Goal: Task Accomplishment & Management: Complete application form

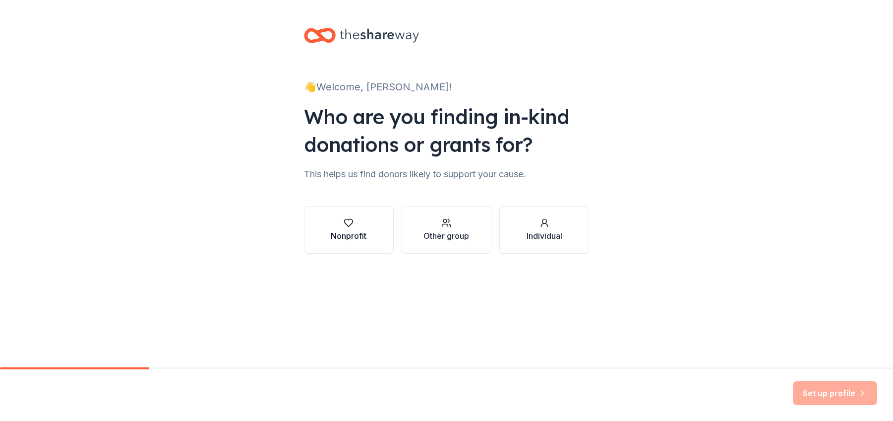
click at [337, 229] on div "Nonprofit" at bounding box center [349, 230] width 36 height 24
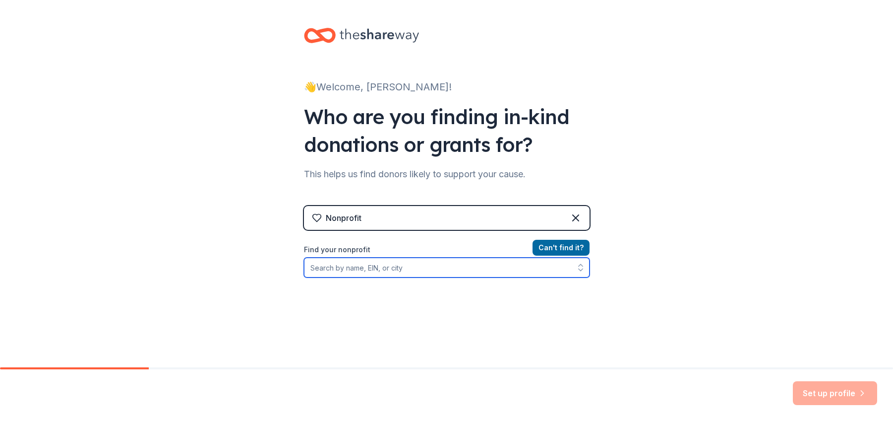
click at [478, 271] on input "Find your nonprofit" at bounding box center [447, 267] width 286 height 20
type input "American Foundation for Suicide Prevention"
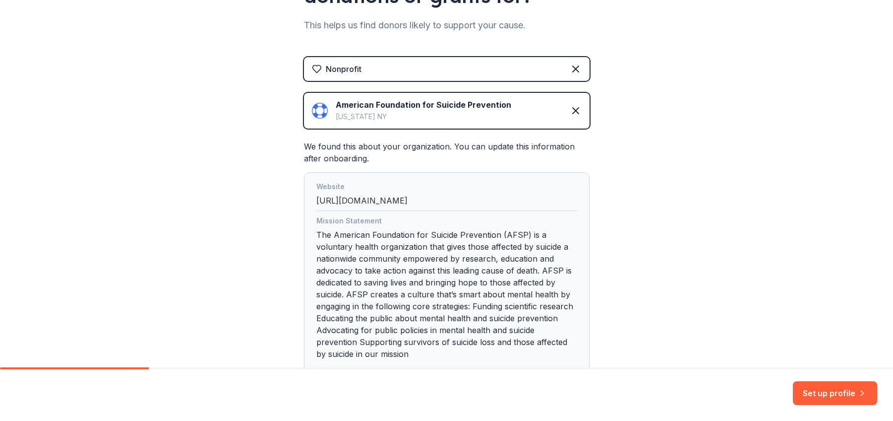
scroll to position [198, 0]
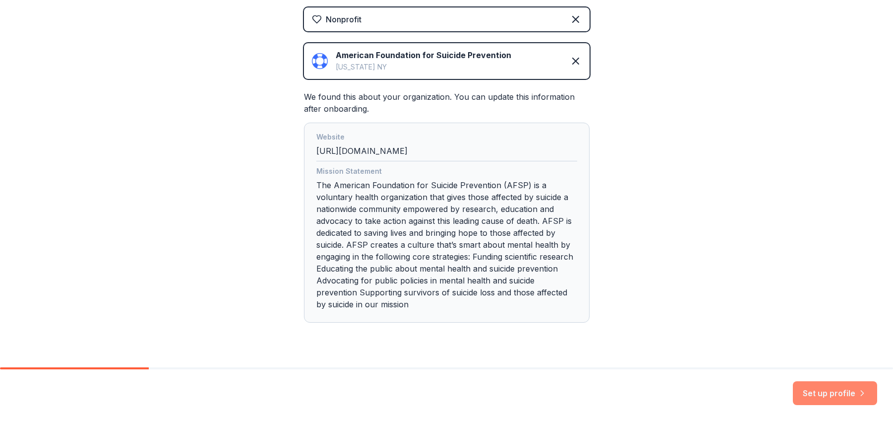
click at [816, 394] on button "Set up profile" at bounding box center [835, 393] width 84 height 24
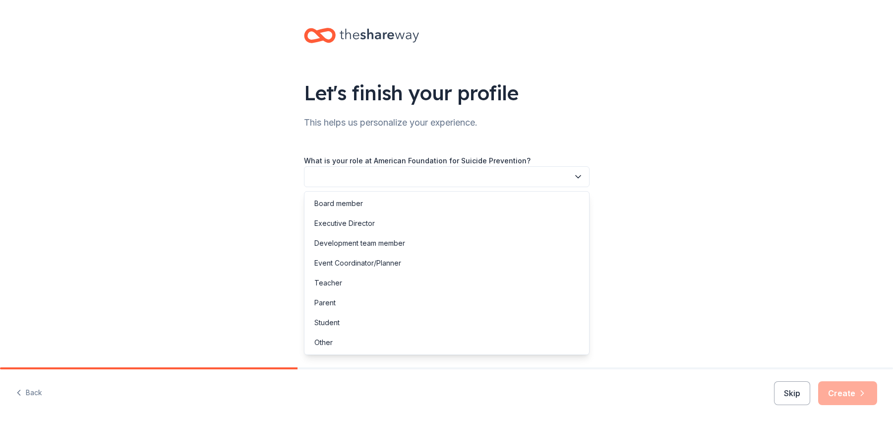
click at [579, 182] on button "button" at bounding box center [447, 176] width 286 height 21
click at [330, 343] on div "Other" at bounding box center [323, 342] width 18 height 12
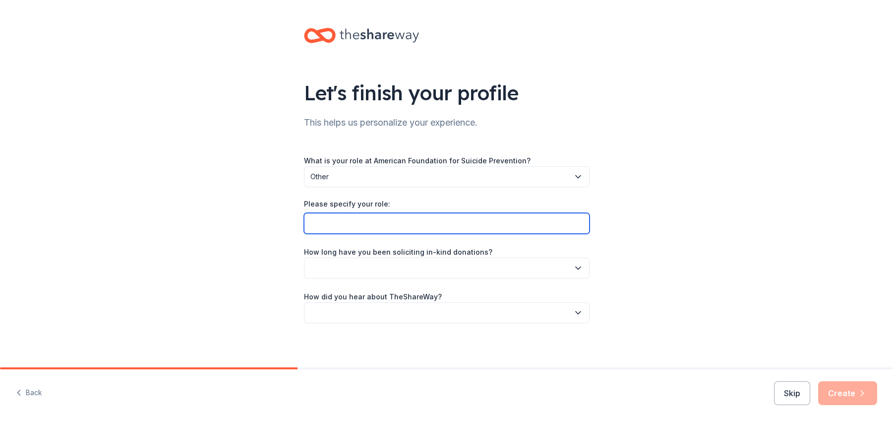
click at [398, 224] on input "Please specify your role:" at bounding box center [447, 223] width 286 height 21
type input "Volunteer"
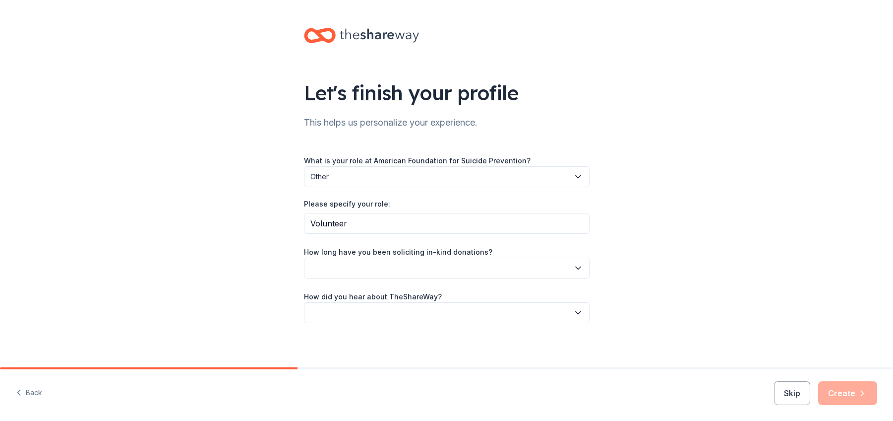
click at [578, 266] on icon "button" at bounding box center [578, 268] width 10 height 10
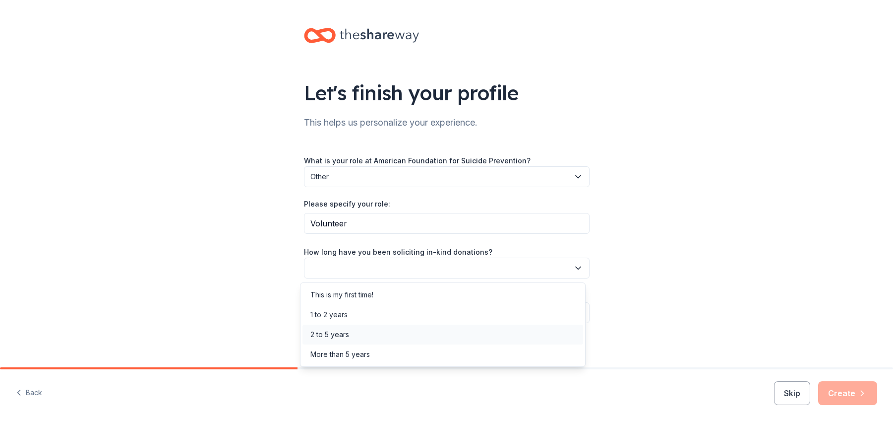
click at [505, 335] on div "2 to 5 years" at bounding box center [443, 334] width 281 height 20
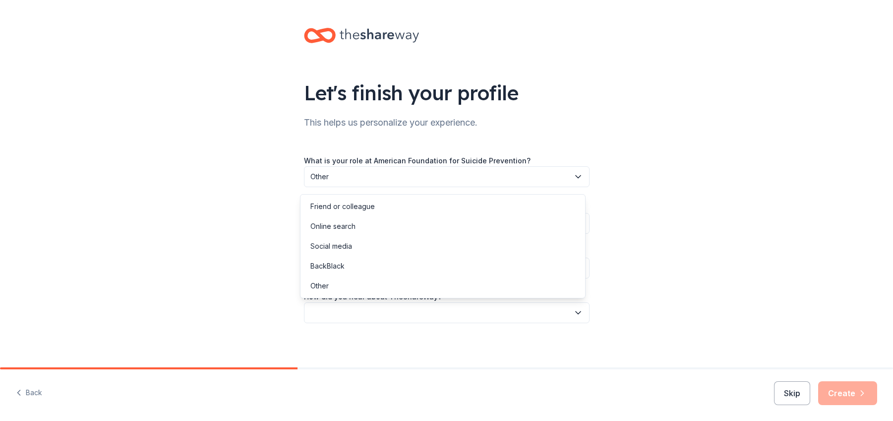
click at [578, 308] on icon "button" at bounding box center [578, 312] width 10 height 10
click at [536, 250] on div "Social media" at bounding box center [443, 246] width 281 height 20
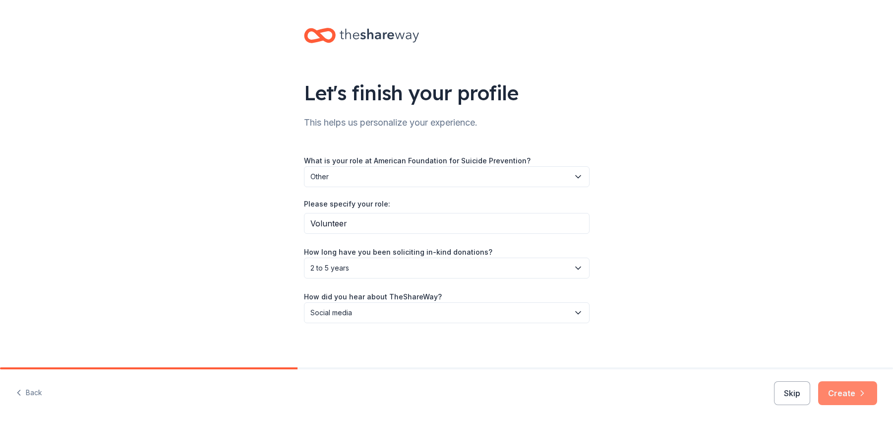
click at [864, 395] on icon "button" at bounding box center [862, 393] width 10 height 10
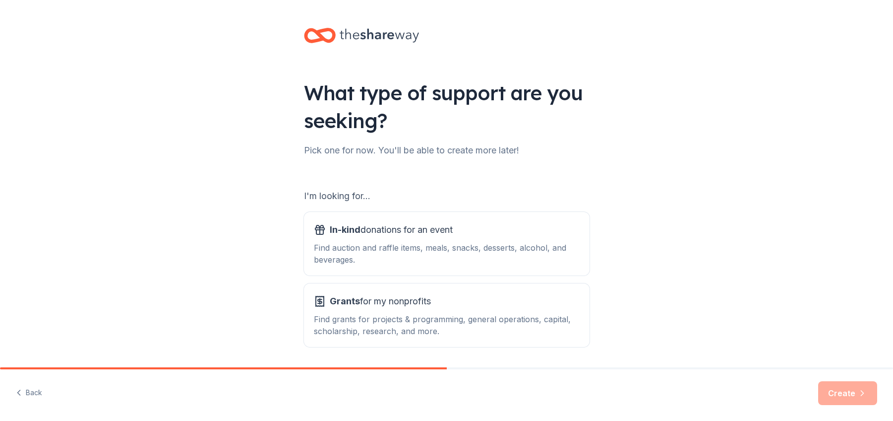
scroll to position [33, 0]
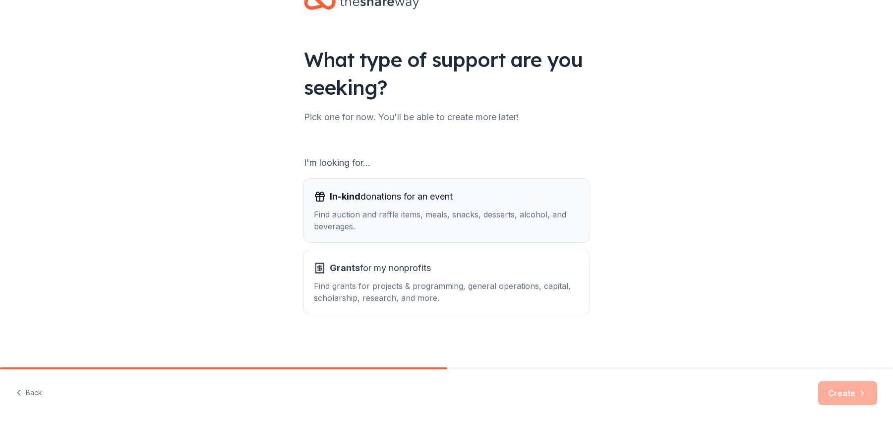
click at [476, 221] on div "Find auction and raffle items, meals, snacks, desserts, alcohol, and beverages." at bounding box center [447, 220] width 266 height 24
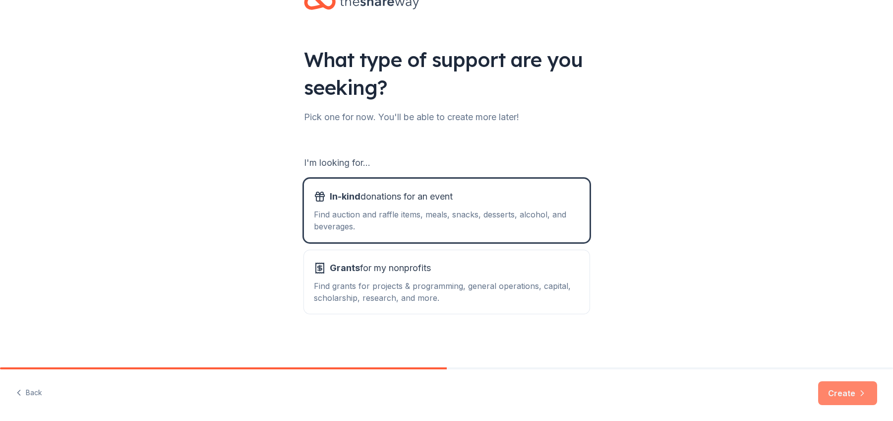
click at [847, 398] on button "Create" at bounding box center [847, 393] width 59 height 24
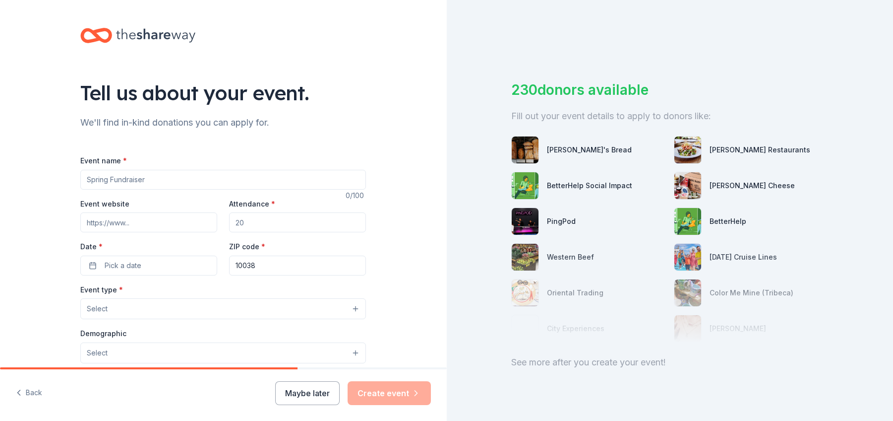
click at [216, 175] on input "Event name *" at bounding box center [223, 180] width 286 height 20
type input "Casino Night"
click at [295, 220] on input "Attendance *" at bounding box center [297, 222] width 137 height 20
type input "150"
click at [159, 265] on button "Pick a date" at bounding box center [148, 265] width 137 height 20
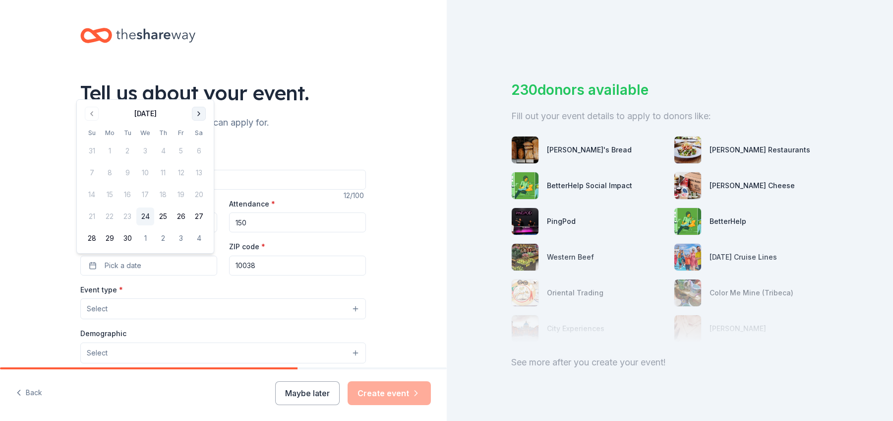
click at [197, 116] on button "Go to next month" at bounding box center [199, 114] width 14 height 14
click at [158, 218] on button "23" at bounding box center [163, 216] width 18 height 18
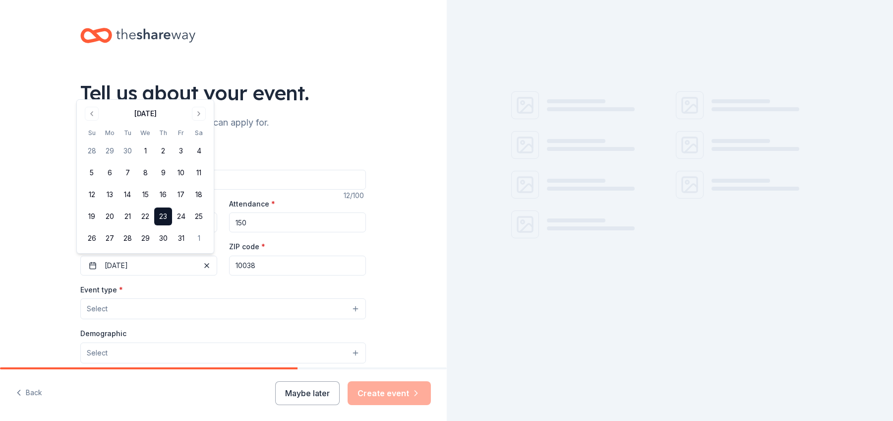
click at [280, 264] on input "10038" at bounding box center [297, 265] width 137 height 20
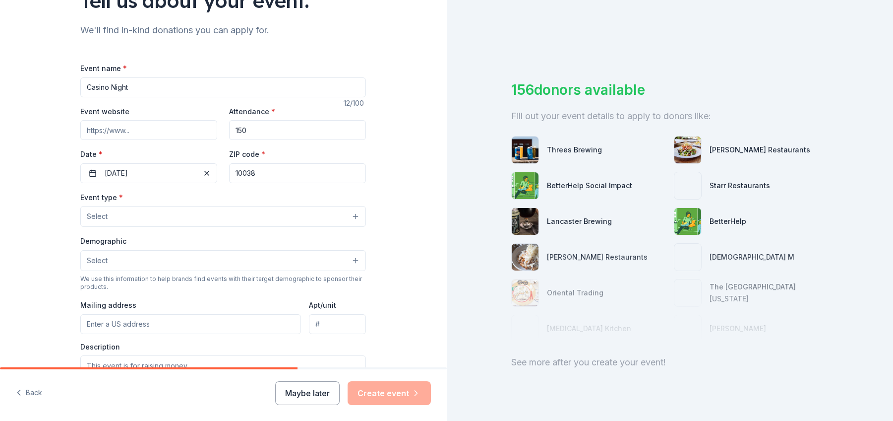
scroll to position [99, 0]
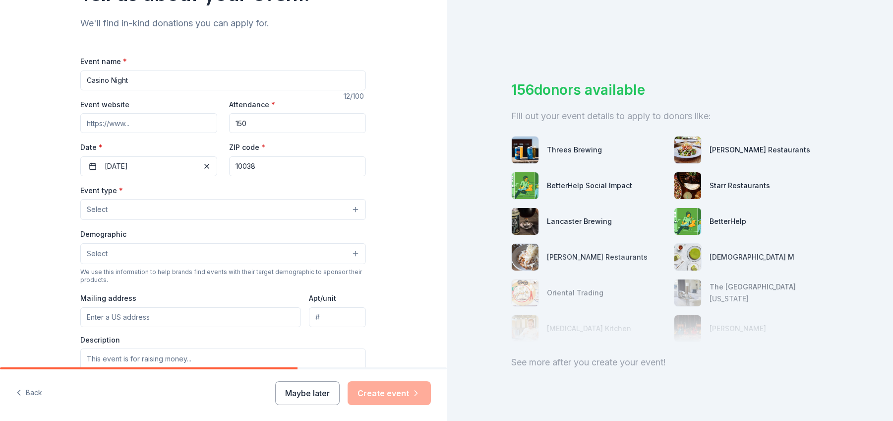
click at [354, 208] on button "Select" at bounding box center [223, 209] width 286 height 21
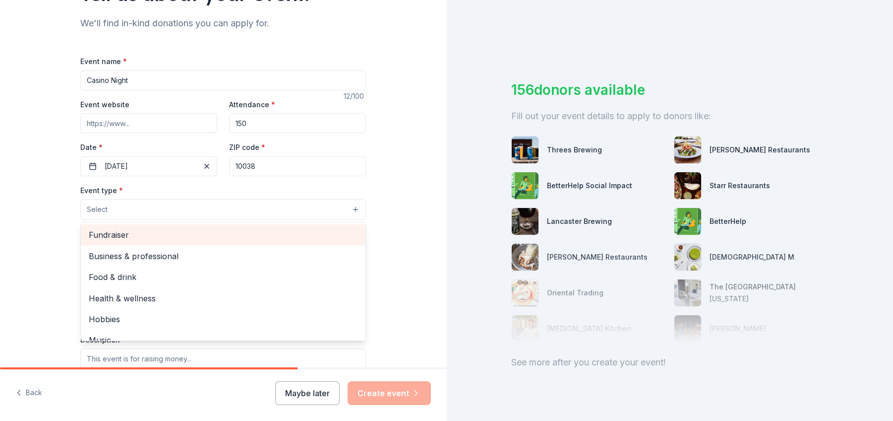
click at [264, 233] on span "Fundraiser" at bounding box center [223, 234] width 269 height 13
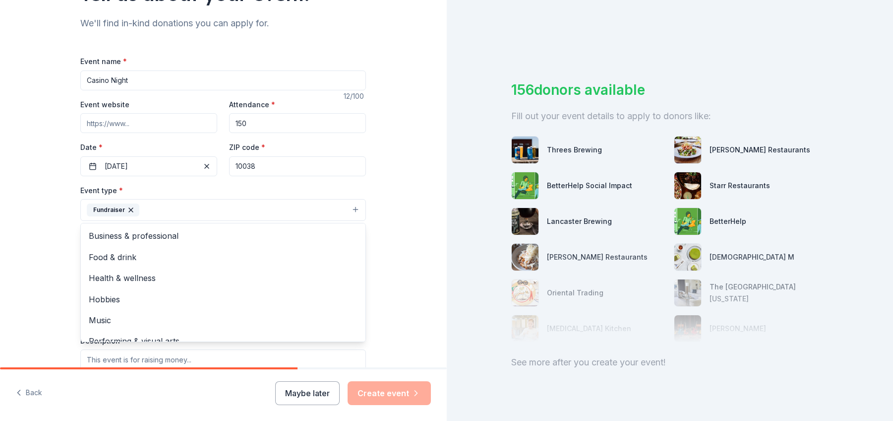
click at [60, 210] on div "Tell us about your event. We'll find in-kind donations you can apply for. Event…" at bounding box center [223, 231] width 447 height 661
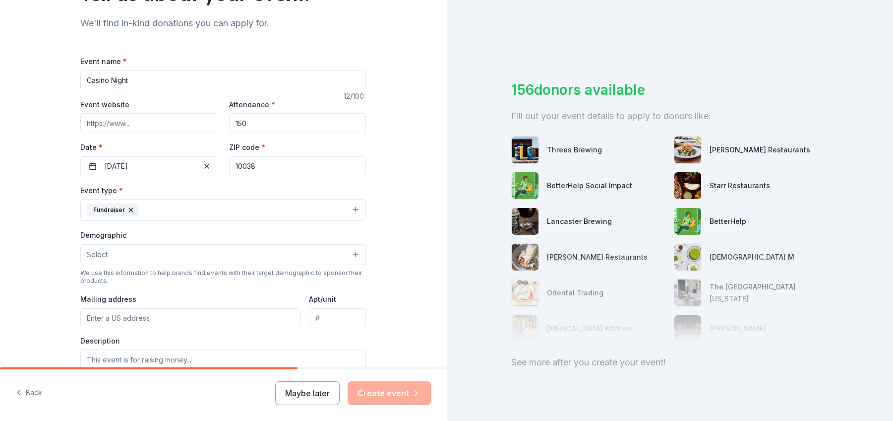
click at [359, 207] on button "Fundraiser" at bounding box center [223, 210] width 286 height 22
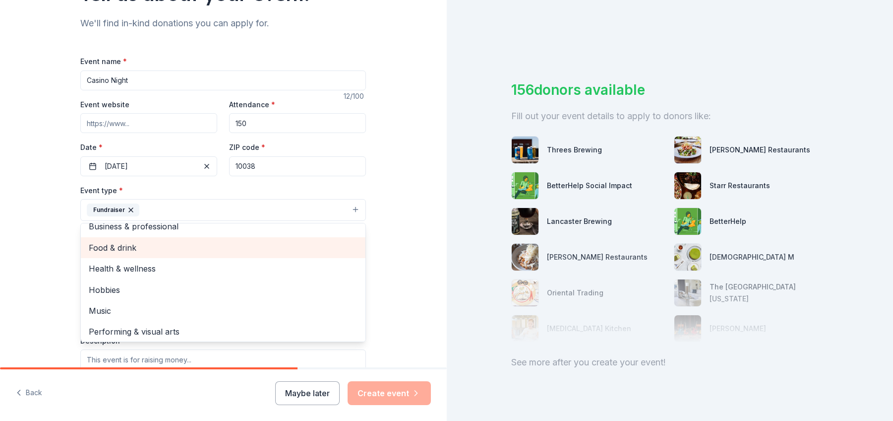
scroll to position [12, 0]
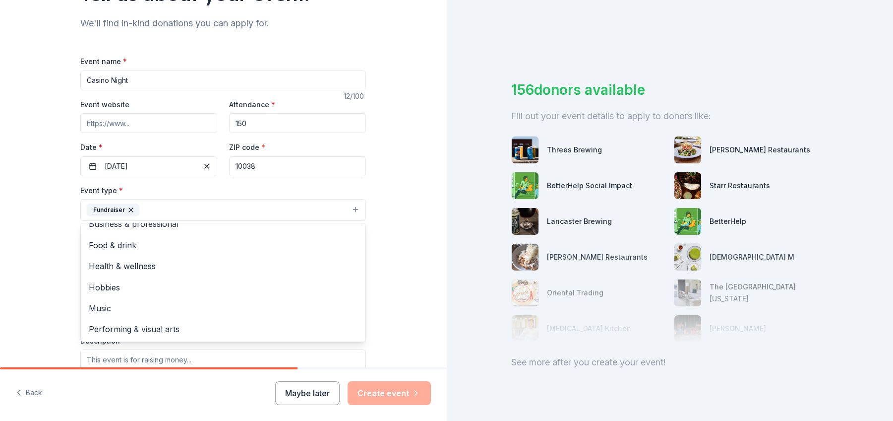
click at [32, 250] on div "Tell us about your event. We'll find in-kind donations you can apply for. Event…" at bounding box center [223, 231] width 447 height 661
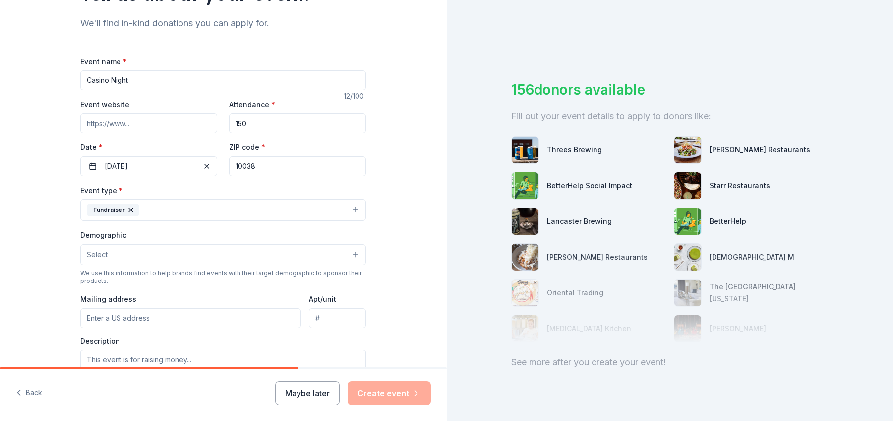
click at [351, 256] on button "Select" at bounding box center [223, 254] width 286 height 21
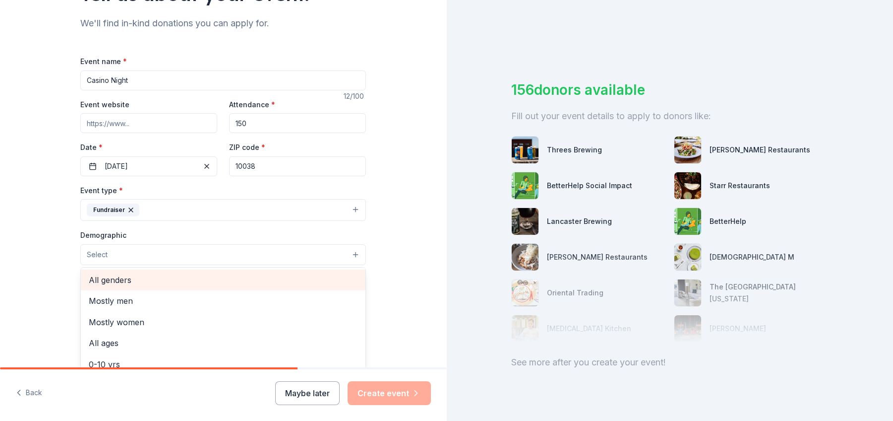
click at [293, 280] on span "All genders" at bounding box center [223, 279] width 269 height 13
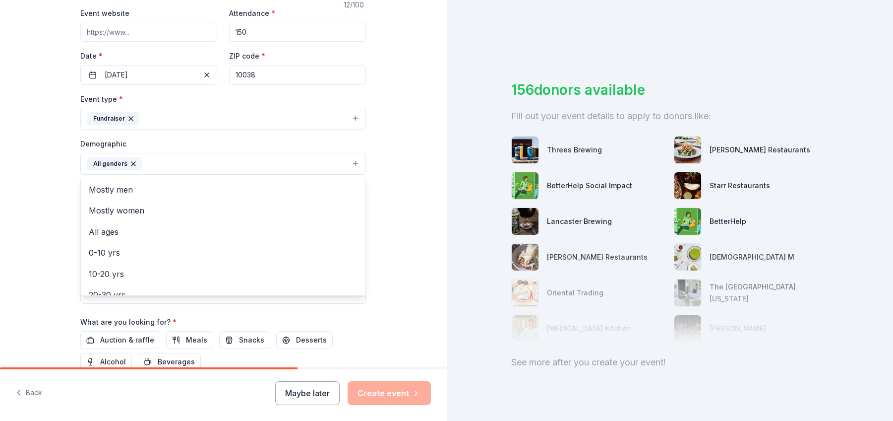
scroll to position [248, 0]
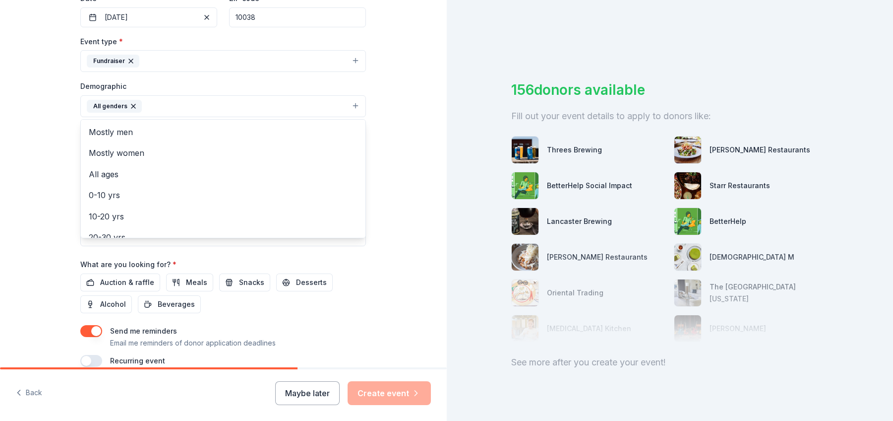
click at [31, 244] on div "Tell us about your event. We'll find in-kind donations you can apply for. Event…" at bounding box center [223, 83] width 447 height 662
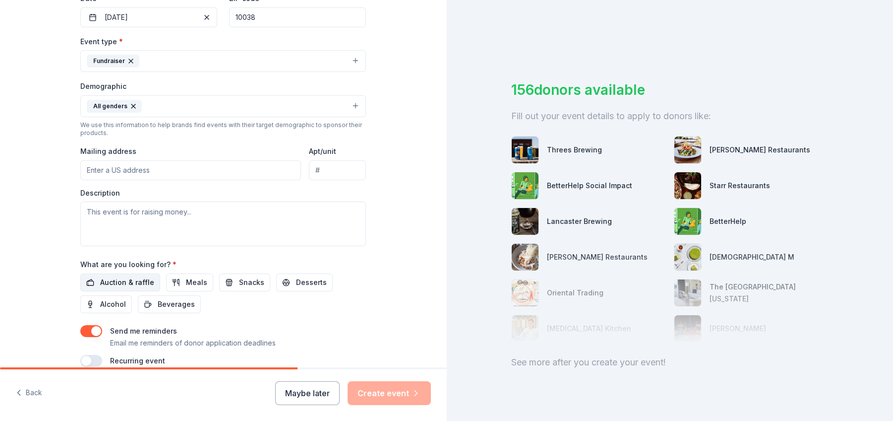
click at [126, 283] on span "Auction & raffle" at bounding box center [127, 282] width 54 height 12
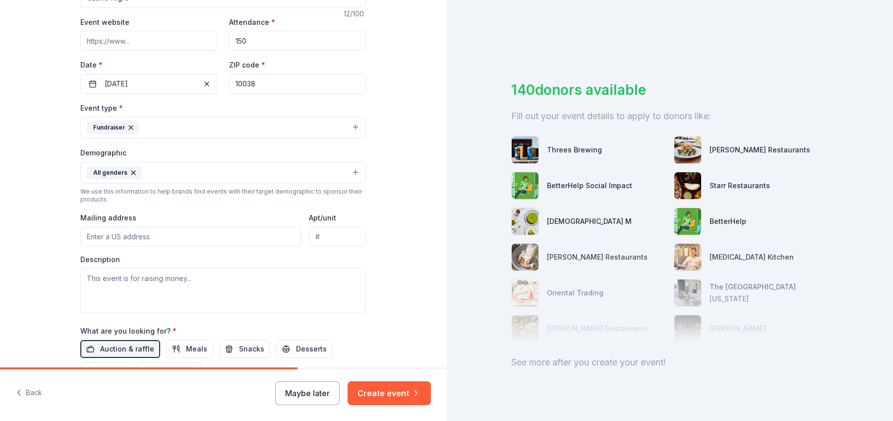
scroll to position [196, 0]
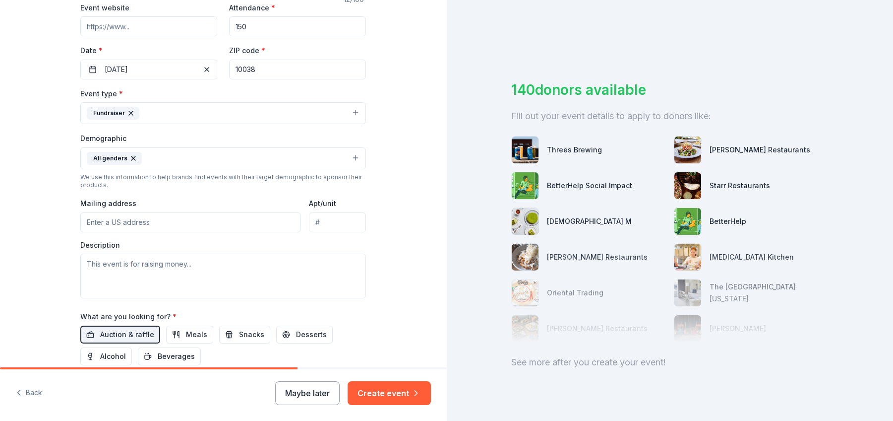
click at [155, 222] on input "Mailing address" at bounding box center [190, 222] width 221 height 20
type input "133 Decker Street, Valley Stream, NY, 11580"
click at [193, 262] on textarea at bounding box center [223, 275] width 286 height 45
click at [171, 265] on textarea at bounding box center [223, 275] width 286 height 45
paste textarea "I will be hosting a Casino Night on Thursday, October 23rd at Memorare Hall in …"
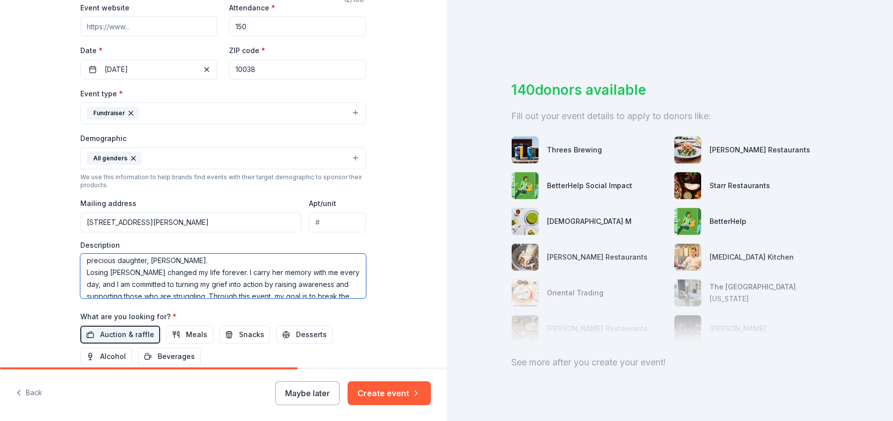
scroll to position [0, 0]
click at [120, 273] on textarea "I will be hosting a Casino Night on Thursday, October 23rd at Memorare Hall in …" at bounding box center [223, 275] width 286 height 45
click at [114, 275] on textarea "I will be hosting a Casino Night on Thursday, October 23rd at Memorare Hall in …" at bounding box center [223, 275] width 286 height 45
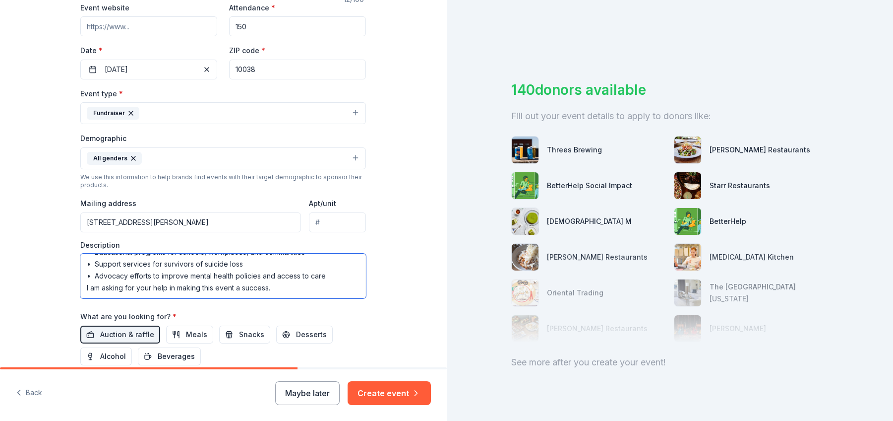
click at [276, 290] on textarea "I will be hosting a Casino Night on Thursday, October 23rd at Memorare Hall in …" at bounding box center [223, 275] width 286 height 45
paste textarea "All contributions are tax-deductible, and AFSP’s Tax ID number is 13-3393329."
click at [271, 278] on textarea at bounding box center [223, 275] width 286 height 45
paste textarea ". Whether through a monetary donation, a sponsorship, or an in-kind contributio…"
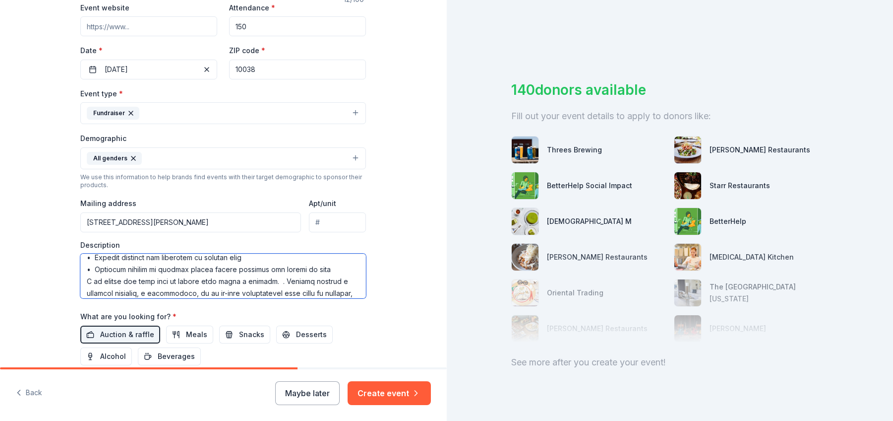
scroll to position [185, 0]
click at [277, 258] on textarea at bounding box center [223, 275] width 286 height 45
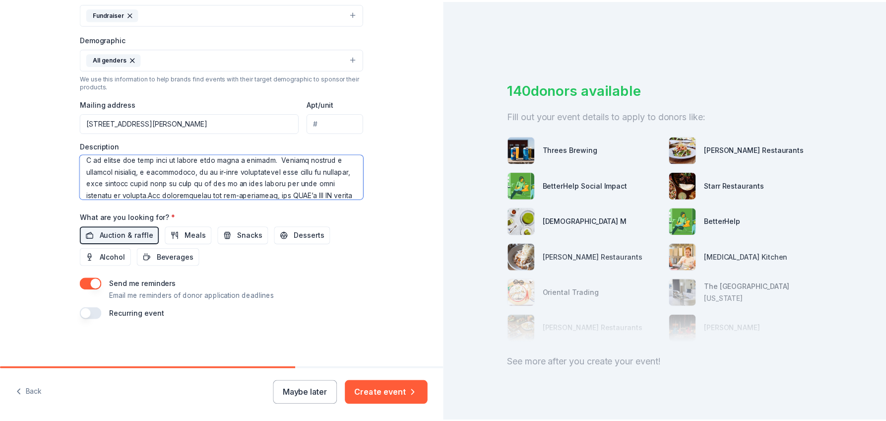
scroll to position [202, 0]
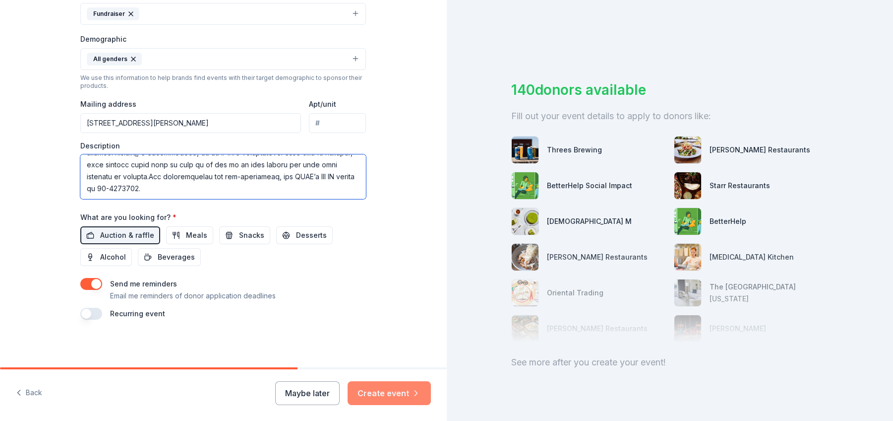
type textarea "I will be hosting a Casino Night on Thursday, October 23rd at Memorare Hall in …"
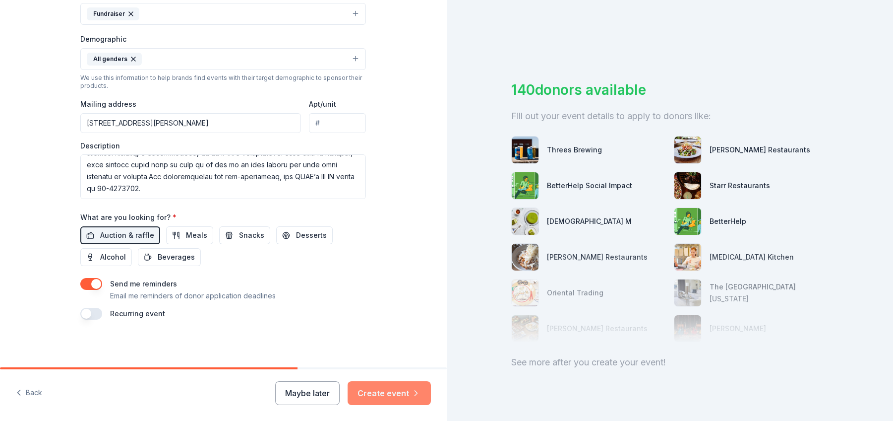
click at [370, 388] on button "Create event" at bounding box center [389, 393] width 83 height 24
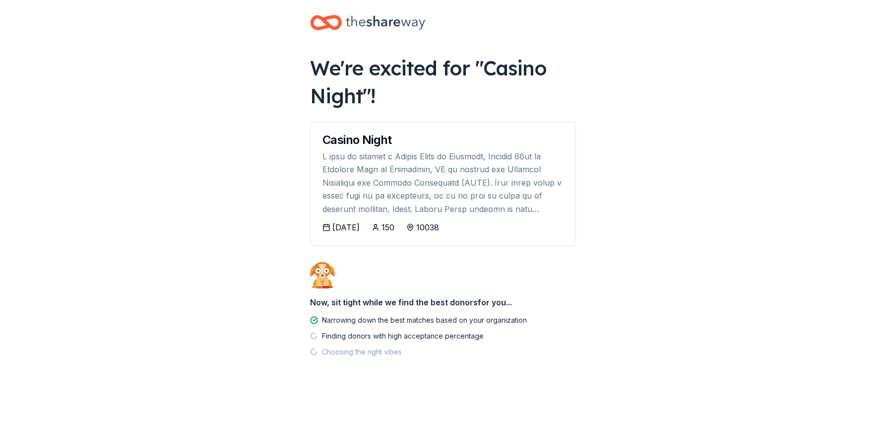
scroll to position [11, 0]
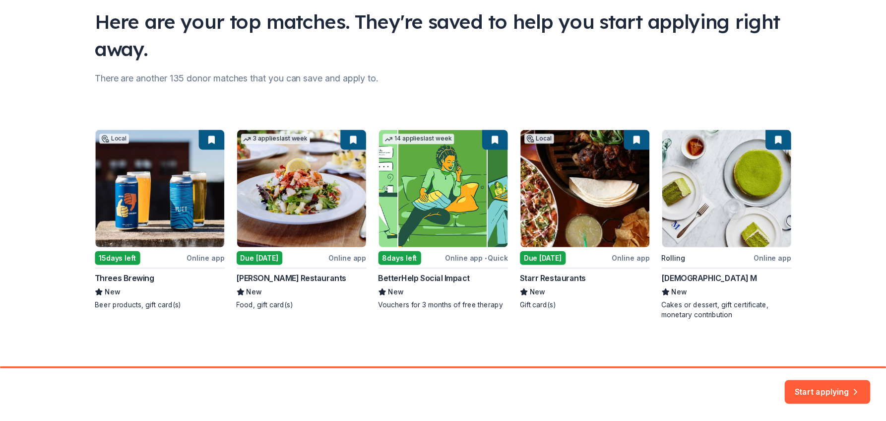
scroll to position [74, 0]
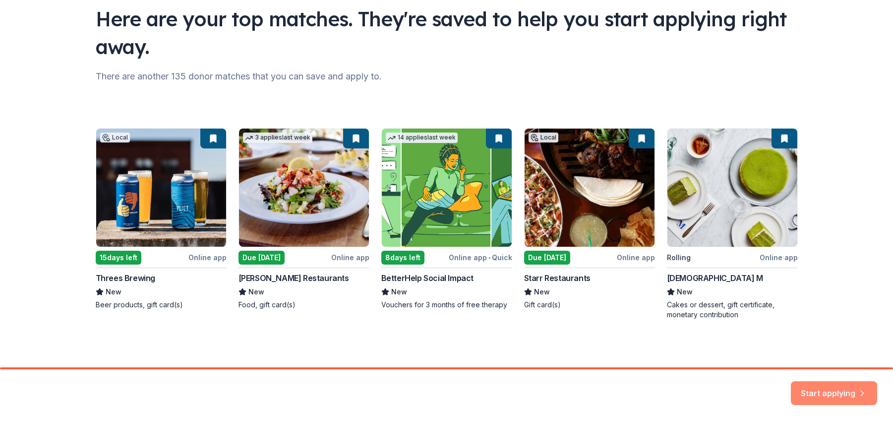
click at [834, 394] on button "Start applying" at bounding box center [834, 387] width 86 height 24
click at [837, 391] on div "Start applying" at bounding box center [834, 393] width 86 height 24
click at [840, 388] on div "Start applying" at bounding box center [834, 393] width 86 height 24
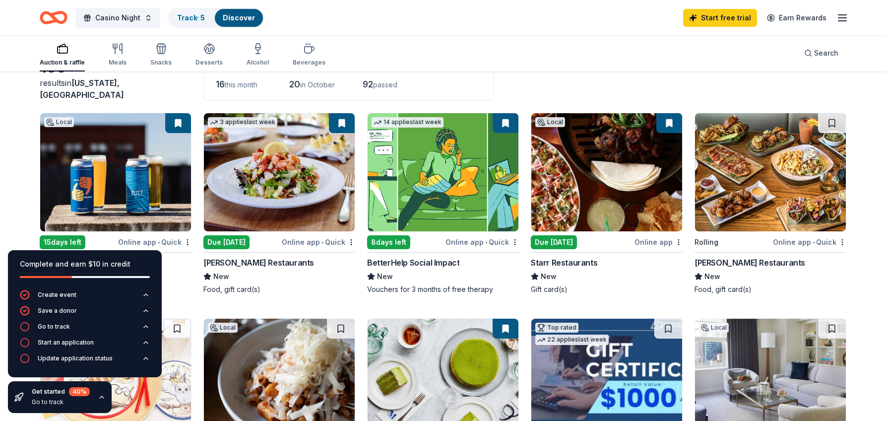
scroll to position [99, 0]
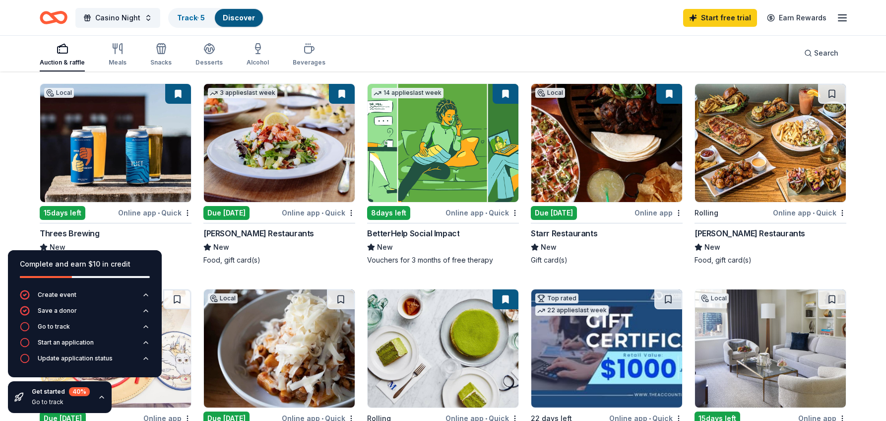
click at [135, 162] on img at bounding box center [115, 143] width 151 height 118
click at [609, 149] on img at bounding box center [606, 143] width 151 height 118
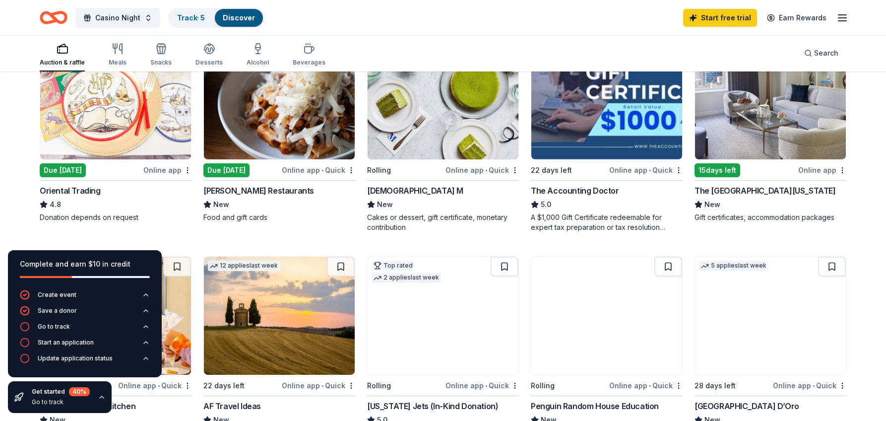
scroll to position [298, 0]
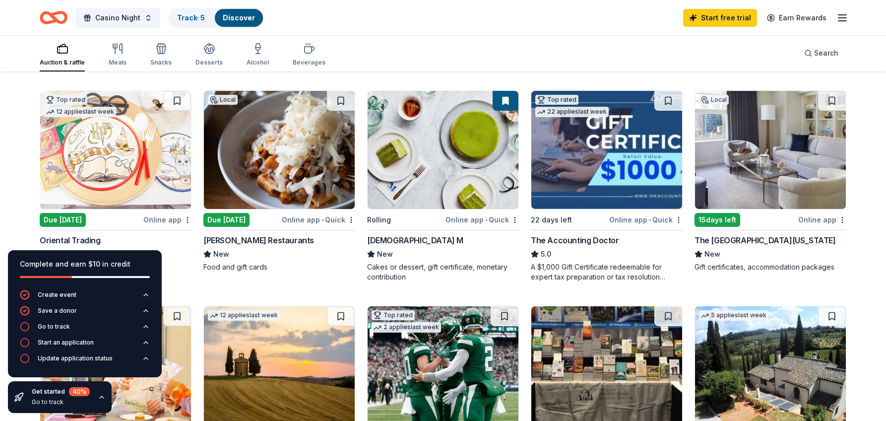
click at [298, 118] on img at bounding box center [279, 150] width 151 height 118
click at [76, 153] on img at bounding box center [115, 150] width 151 height 118
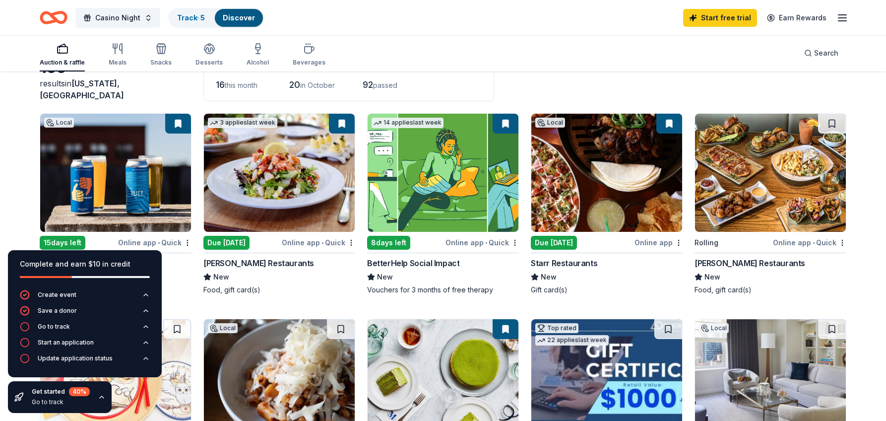
scroll to position [50, 0]
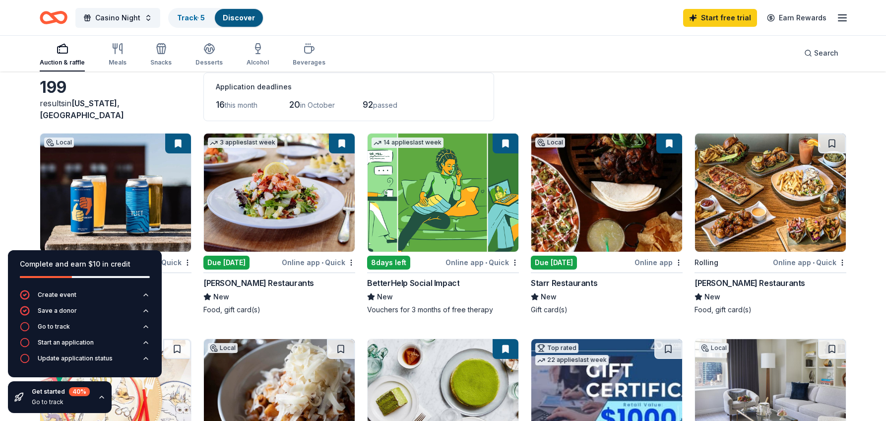
click at [744, 174] on img at bounding box center [770, 192] width 151 height 118
click at [249, 181] on img at bounding box center [279, 192] width 151 height 118
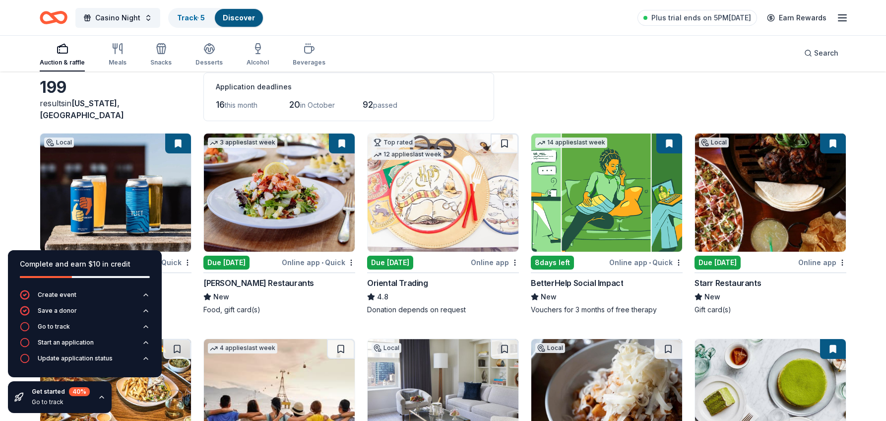
click at [293, 192] on img at bounding box center [279, 192] width 151 height 118
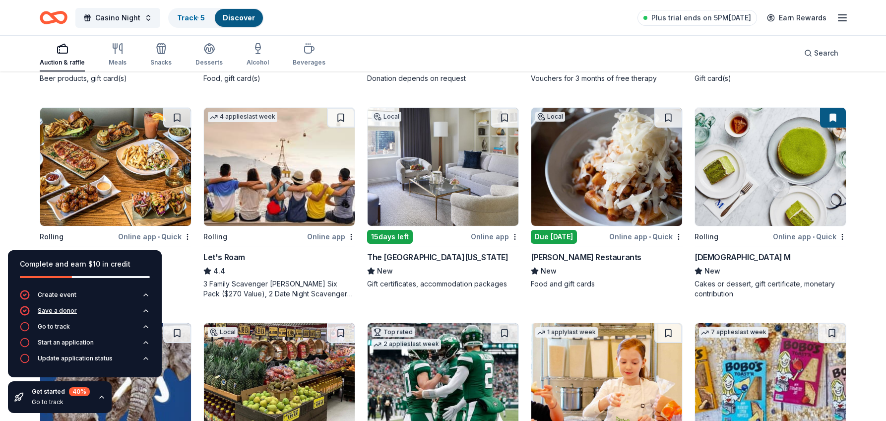
scroll to position [248, 0]
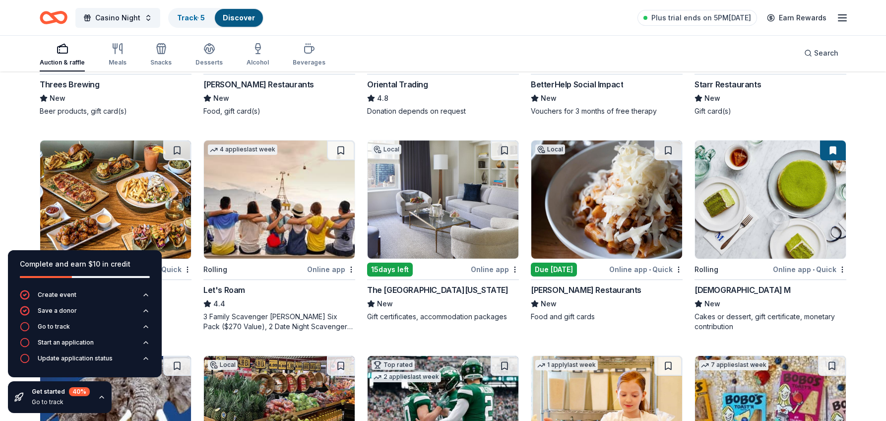
click at [260, 226] on img at bounding box center [279, 199] width 151 height 118
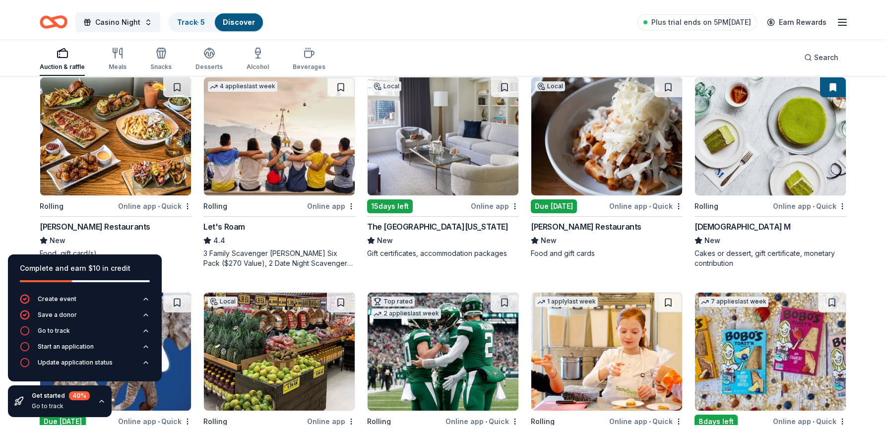
scroll to position [298, 0]
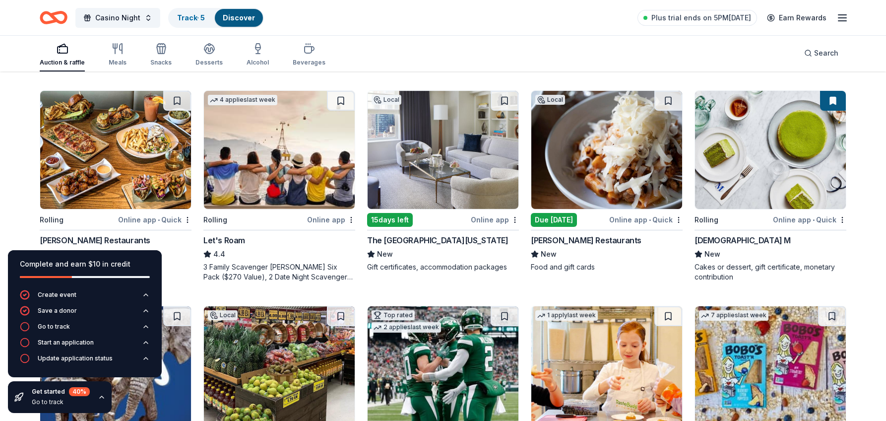
click at [439, 179] on img at bounding box center [442, 150] width 151 height 118
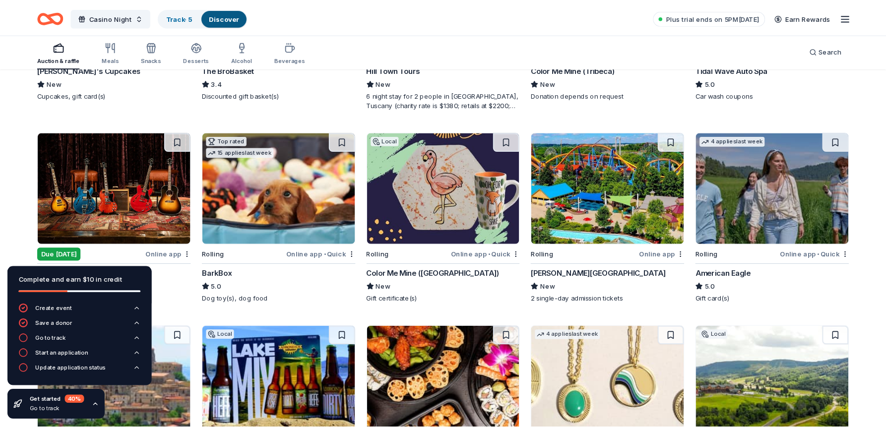
scroll to position [1381, 0]
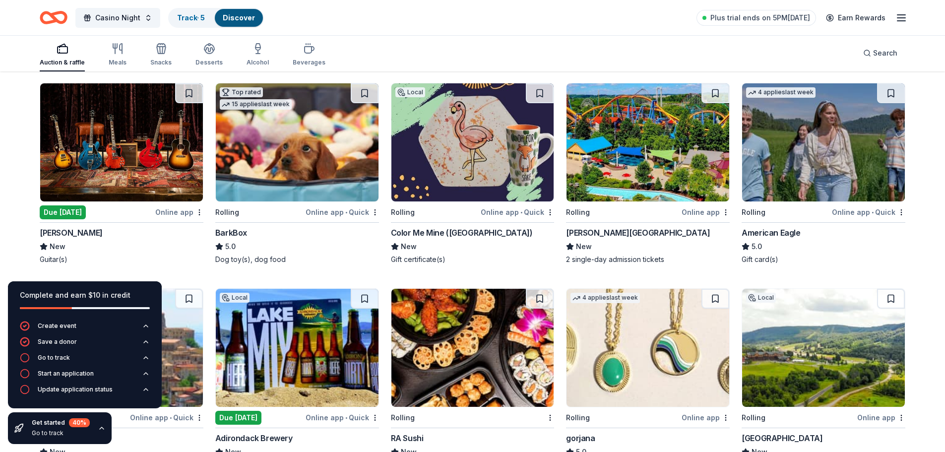
click at [657, 133] on img at bounding box center [647, 142] width 163 height 118
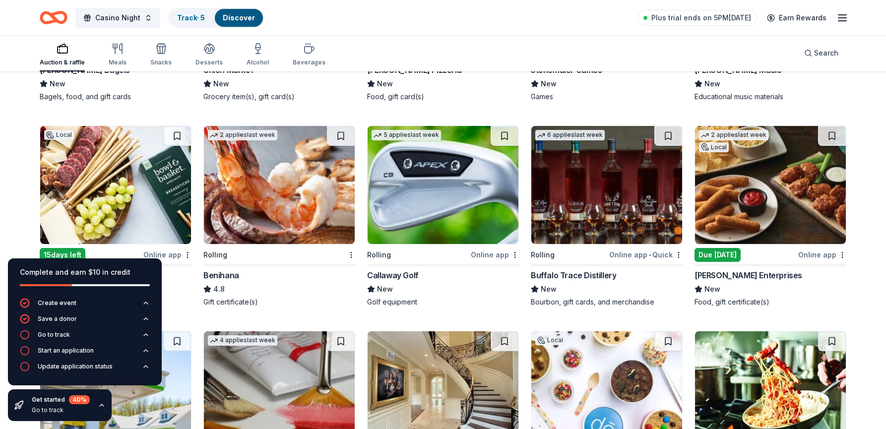
scroll to position [2660, 0]
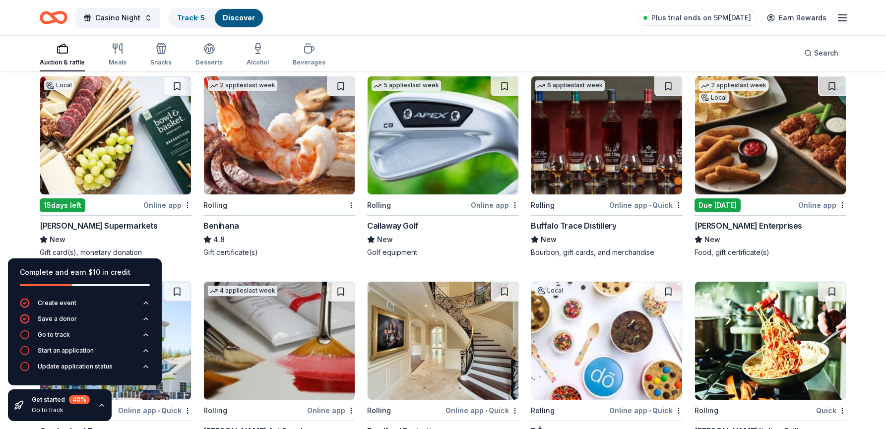
click at [794, 155] on img at bounding box center [770, 135] width 151 height 118
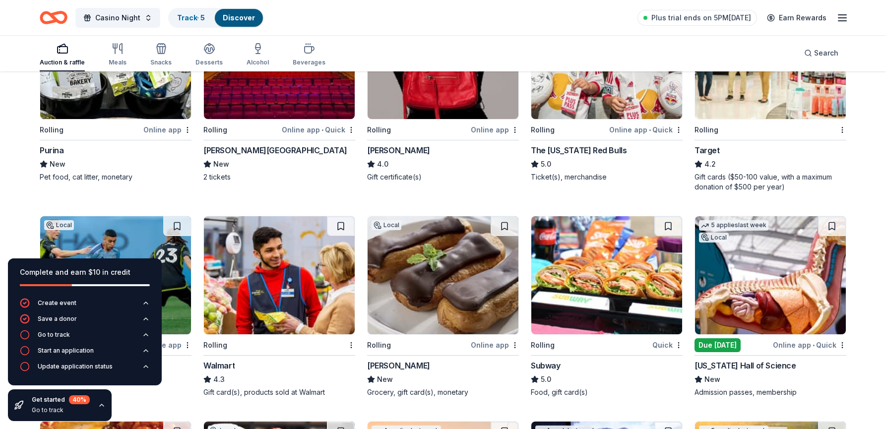
scroll to position [5169, 0]
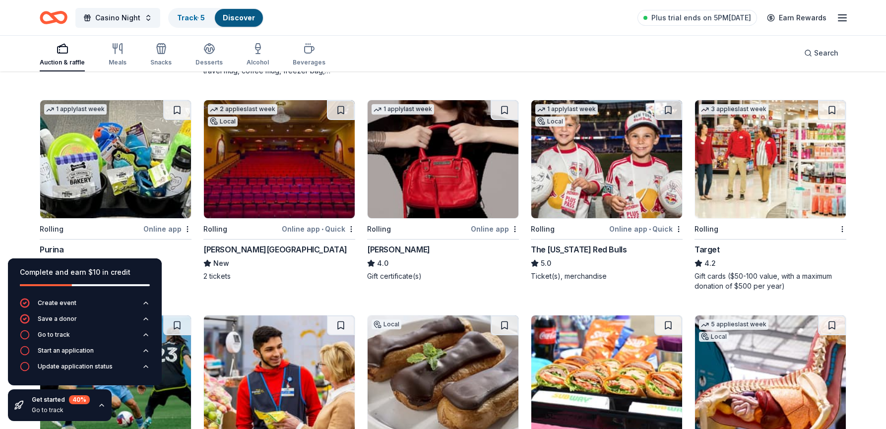
click at [587, 150] on img at bounding box center [606, 159] width 151 height 118
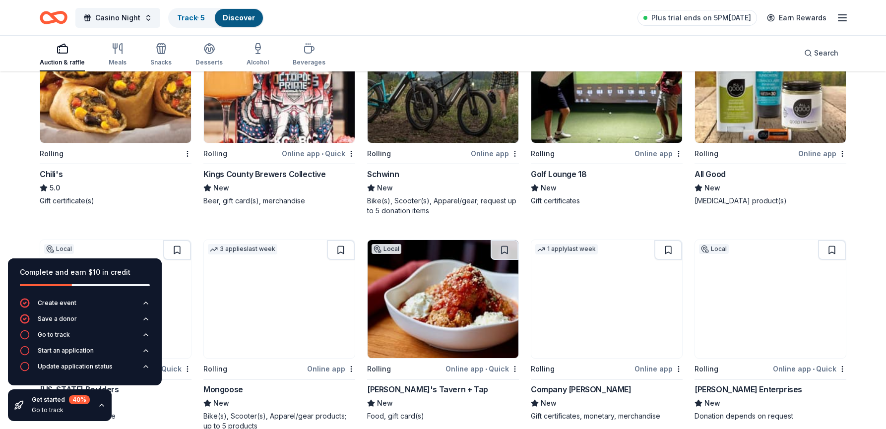
scroll to position [5566, 0]
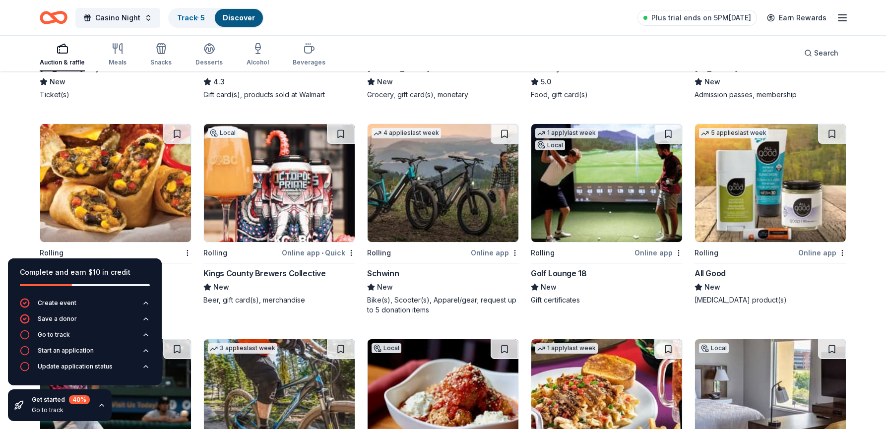
click at [460, 208] on img at bounding box center [442, 183] width 151 height 118
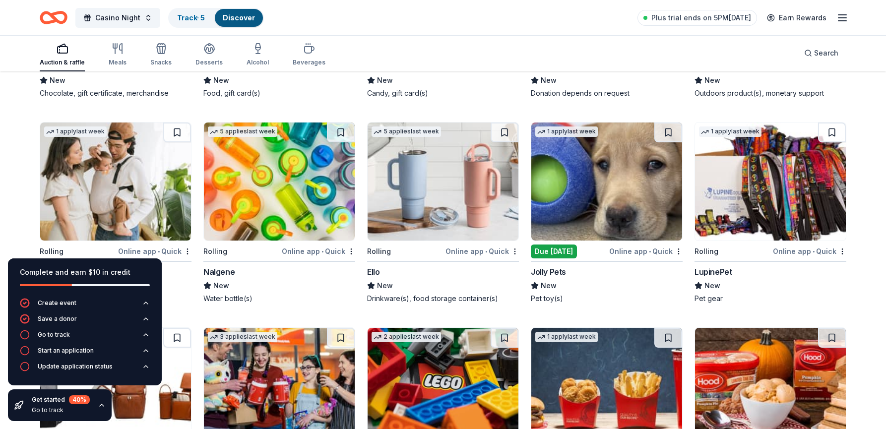
scroll to position [7256, 0]
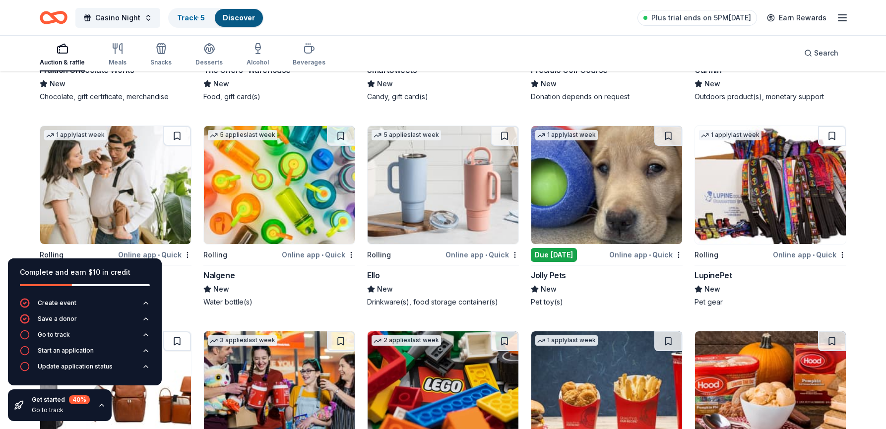
click at [611, 202] on img at bounding box center [606, 185] width 151 height 118
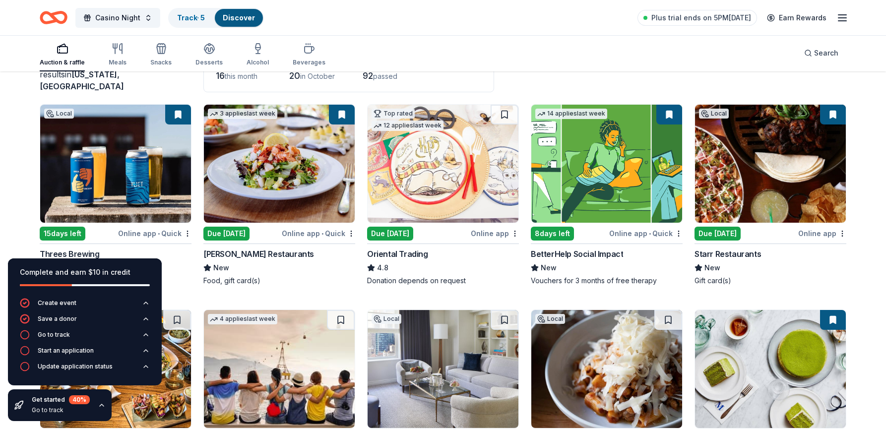
scroll to position [99, 0]
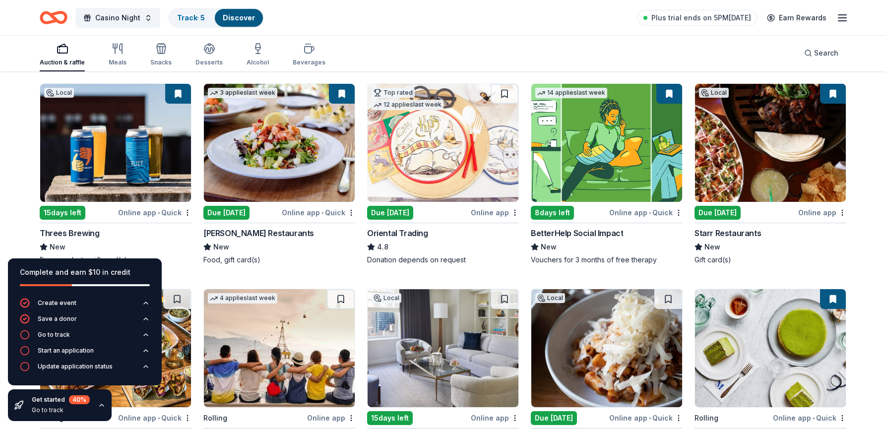
click at [285, 130] on img at bounding box center [279, 143] width 151 height 118
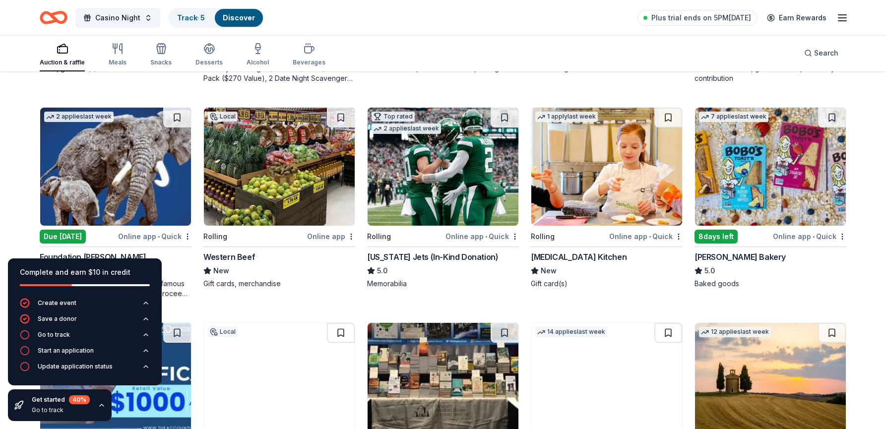
scroll to position [546, 0]
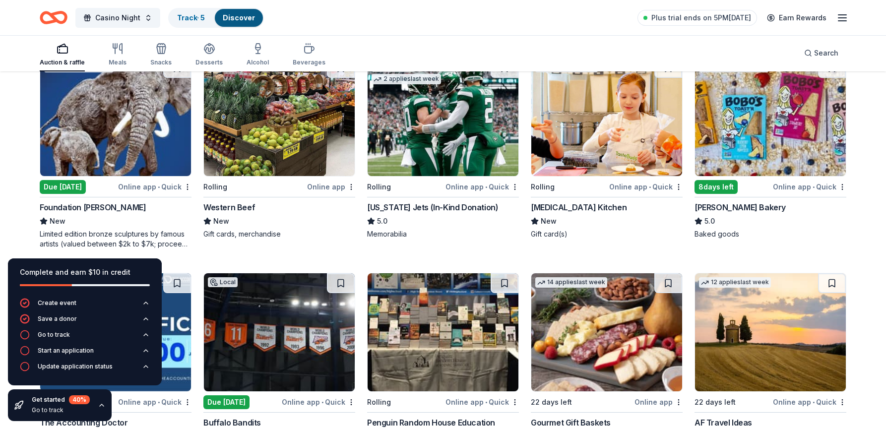
click at [119, 134] on img at bounding box center [115, 117] width 151 height 118
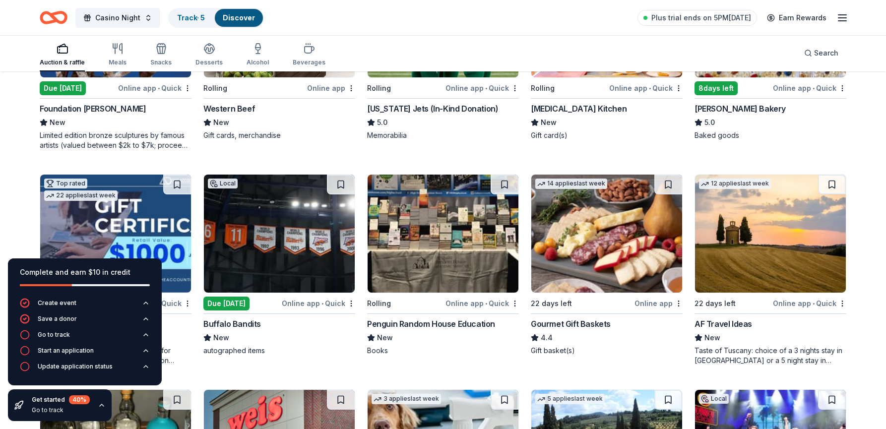
scroll to position [645, 0]
click at [621, 240] on img at bounding box center [606, 233] width 151 height 118
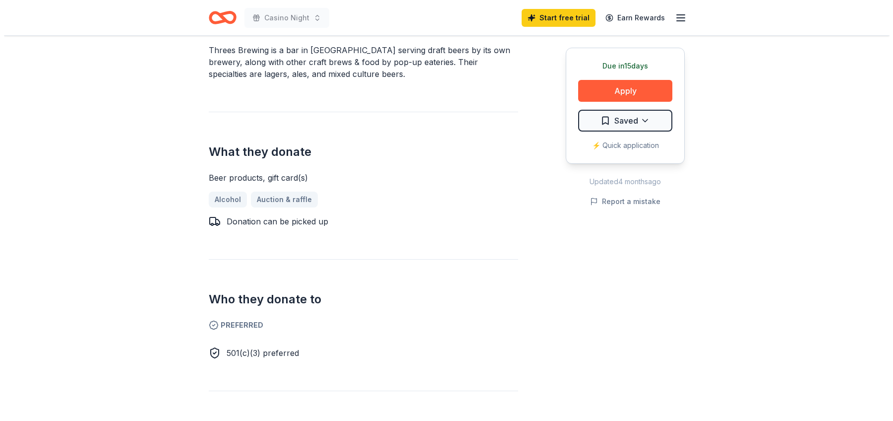
scroll to position [248, 0]
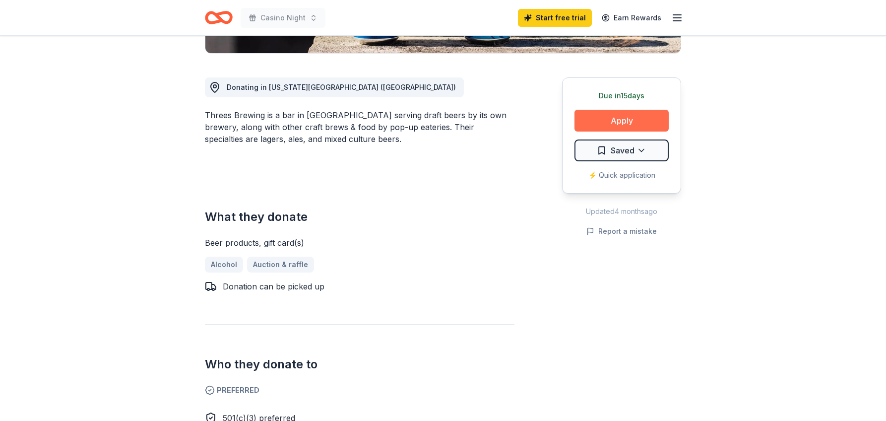
click at [640, 118] on button "Apply" at bounding box center [621, 121] width 94 height 22
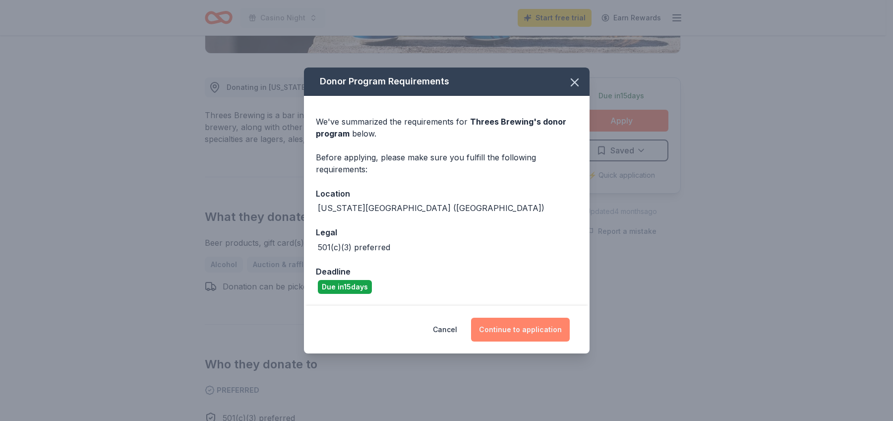
click at [515, 331] on button "Continue to application" at bounding box center [520, 329] width 99 height 24
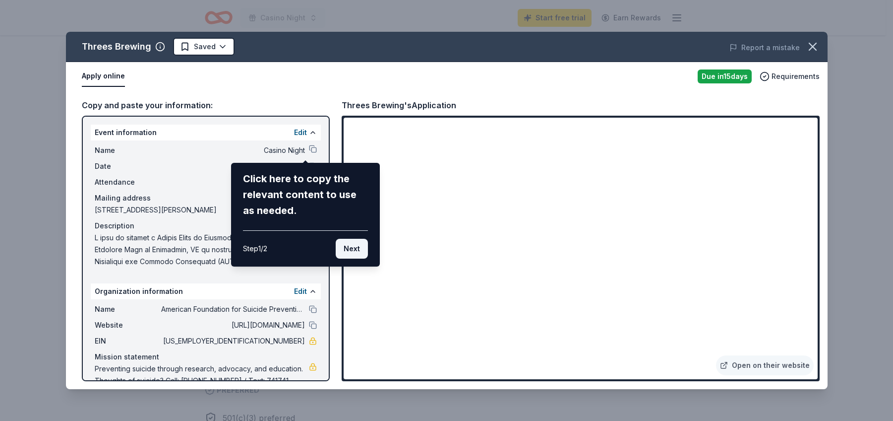
click at [346, 254] on button "Next" at bounding box center [352, 249] width 32 height 20
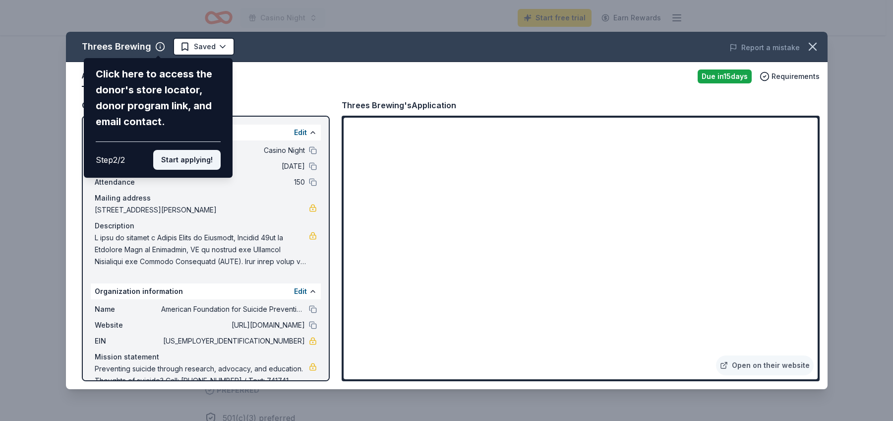
click at [202, 160] on button "Start applying!" at bounding box center [186, 160] width 67 height 20
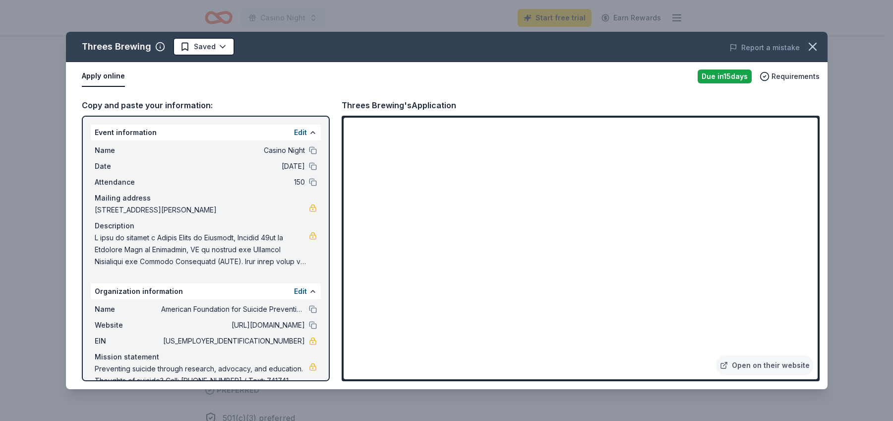
drag, startPoint x: 325, startPoint y: 237, endPoint x: 313, endPoint y: 278, distance: 43.3
click at [313, 278] on div "Threes Brewing Saved Report a mistake Apply online Due in 15 days Requirements …" at bounding box center [447, 210] width 762 height 357
click at [458, 313] on div "Threes Brewing Saved Report a mistake Apply online Due in 15 days Requirements …" at bounding box center [447, 210] width 762 height 357
click at [461, 308] on div "Threes Brewing Saved Report a mistake Apply online Due in 15 days Requirements …" at bounding box center [447, 210] width 762 height 357
drag, startPoint x: 813, startPoint y: 149, endPoint x: 807, endPoint y: 195, distance: 46.4
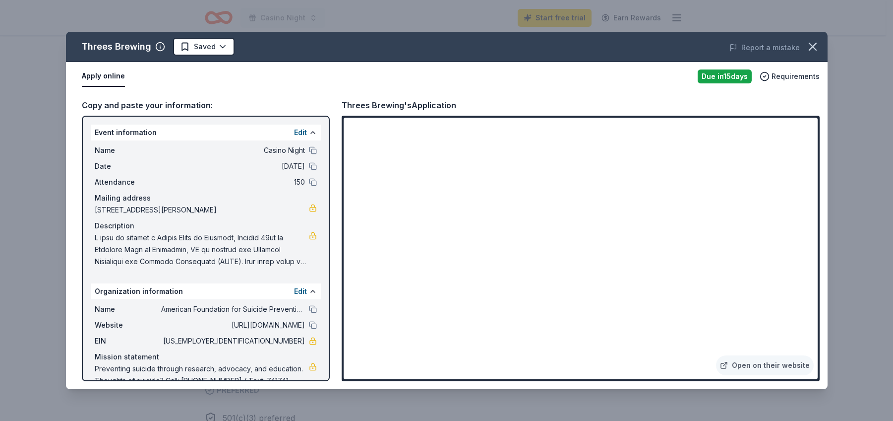
click at [807, 195] on div "Threes Brewing Saved Report a mistake Apply online Due in 15 days Requirements …" at bounding box center [447, 210] width 762 height 357
click at [767, 365] on div "Threes Brewing Saved Report a mistake Apply online Due in 15 days Requirements …" at bounding box center [447, 210] width 762 height 357
click at [107, 109] on div "Threes Brewing Saved Report a mistake Apply online Due in 15 days Requirements …" at bounding box center [447, 210] width 762 height 357
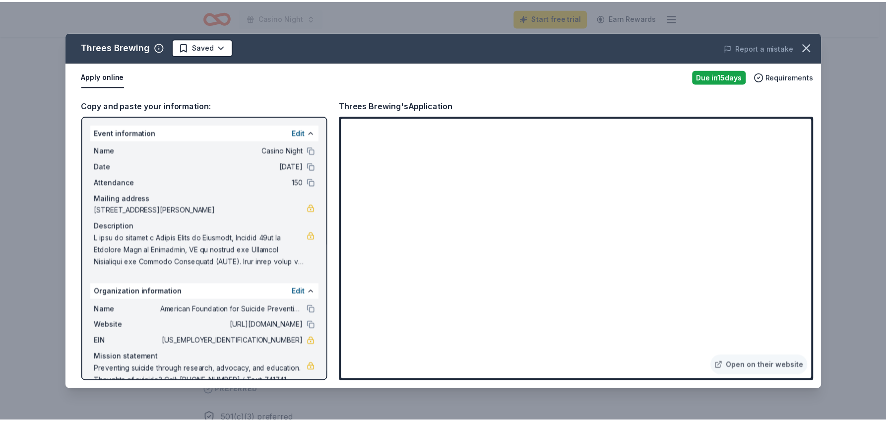
scroll to position [18, 0]
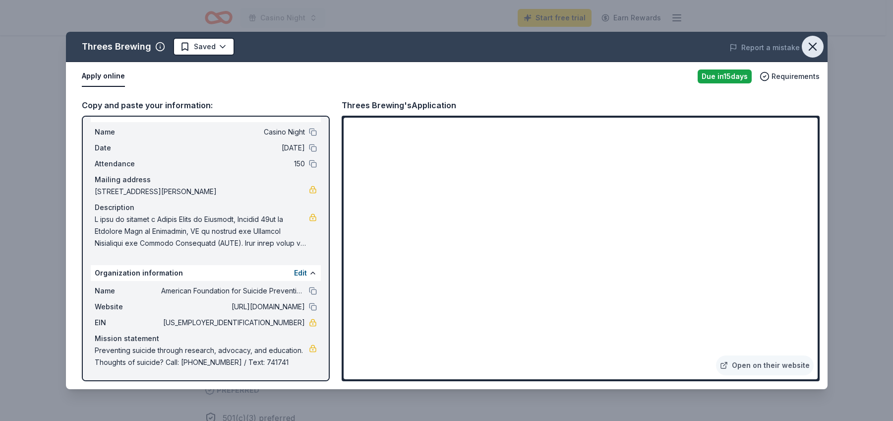
click at [809, 49] on icon "button" at bounding box center [812, 46] width 7 height 7
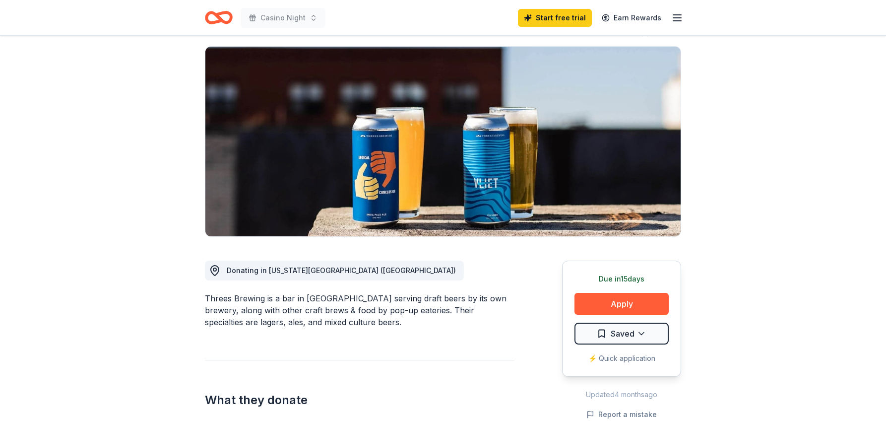
scroll to position [0, 0]
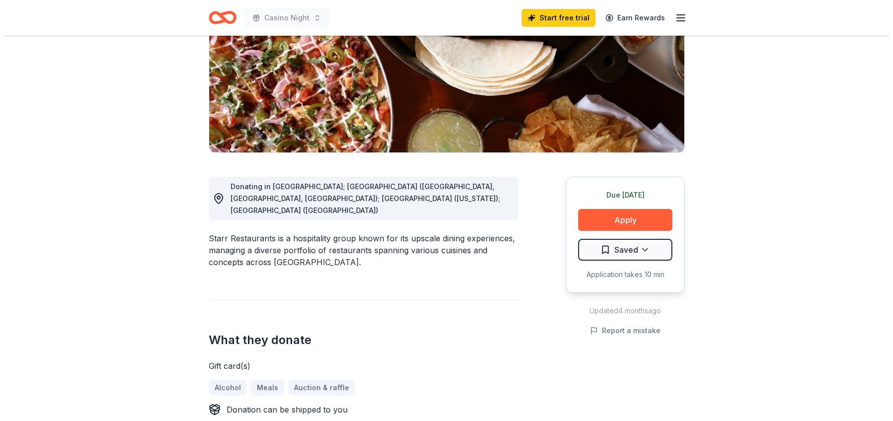
scroll to position [198, 0]
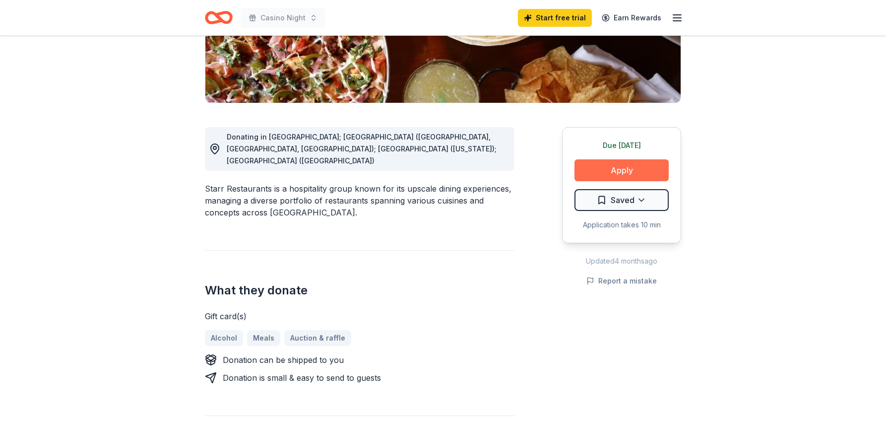
click at [634, 169] on button "Apply" at bounding box center [621, 170] width 94 height 22
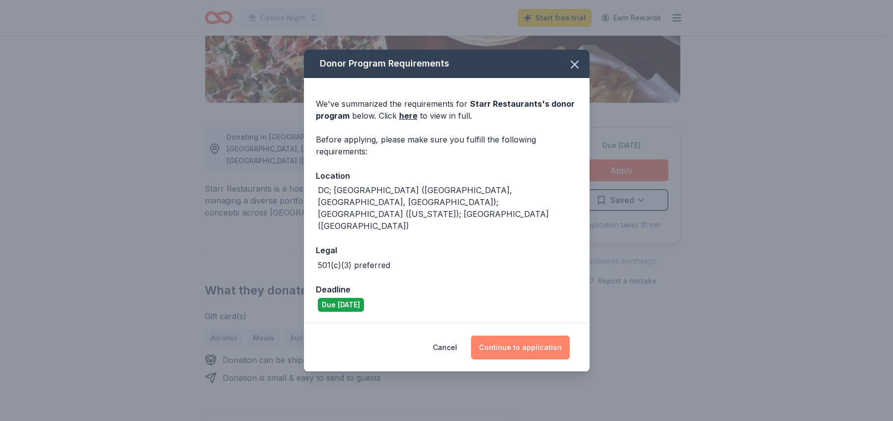
click at [511, 335] on button "Continue to application" at bounding box center [520, 347] width 99 height 24
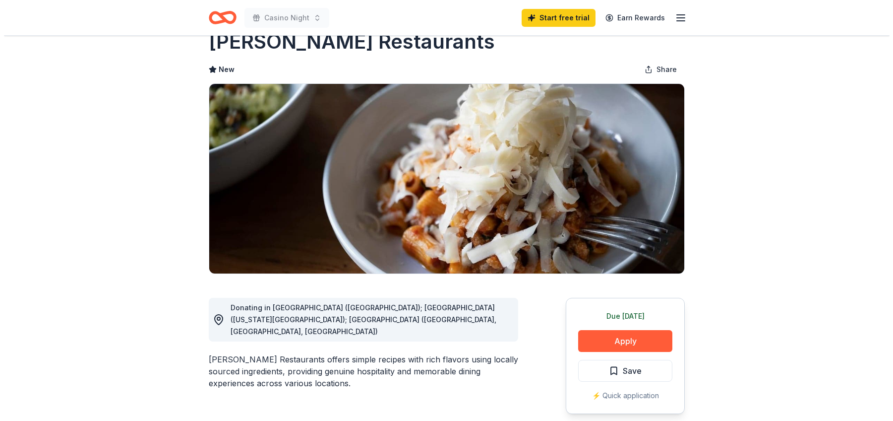
scroll to position [50, 0]
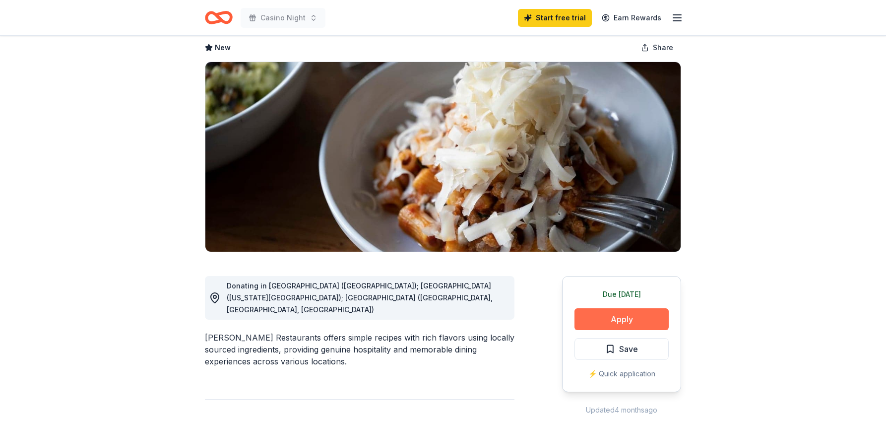
click at [612, 316] on button "Apply" at bounding box center [621, 319] width 94 height 22
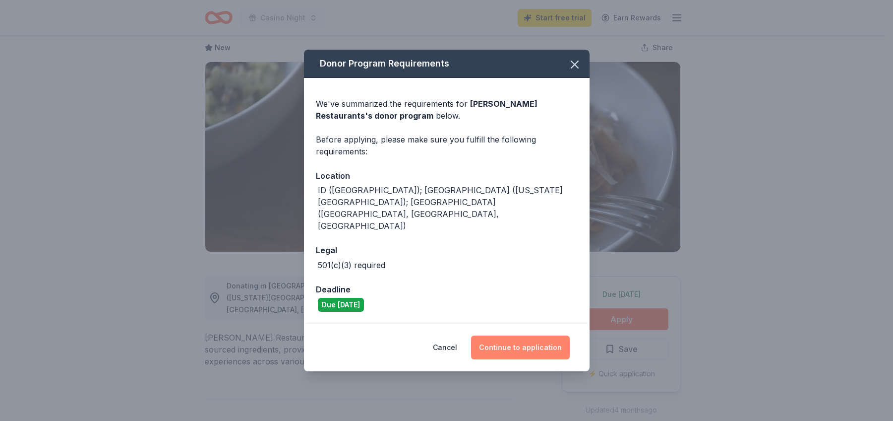
click at [496, 336] on button "Continue to application" at bounding box center [520, 347] width 99 height 24
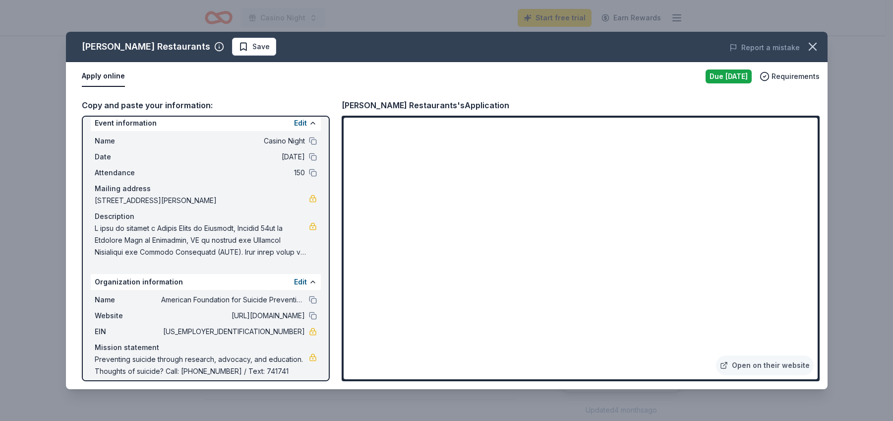
scroll to position [18, 0]
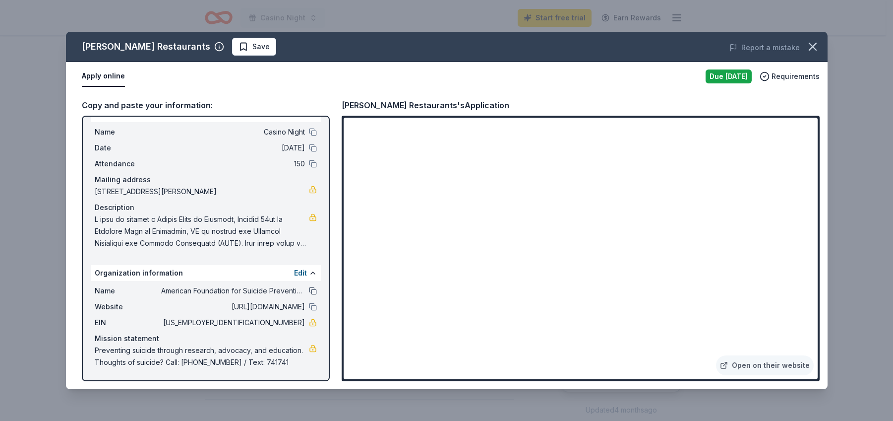
click at [309, 291] on button at bounding box center [313, 291] width 8 height 8
click at [309, 144] on button at bounding box center [313, 148] width 8 height 8
click at [747, 366] on link "Open on their website" at bounding box center [765, 365] width 98 height 20
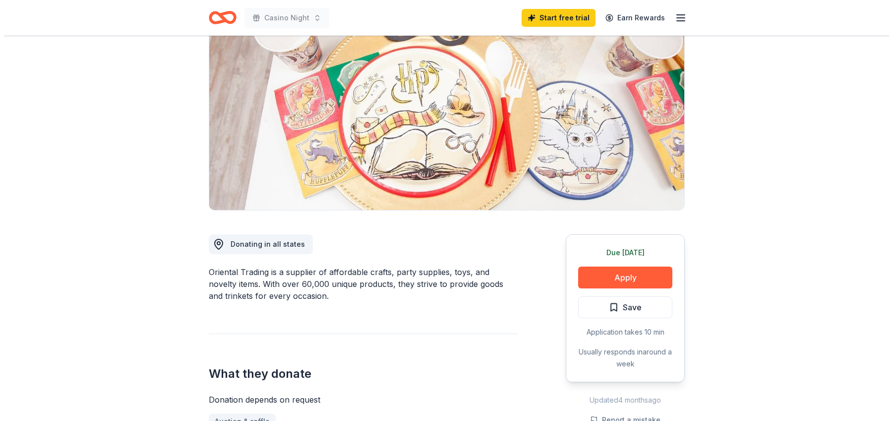
scroll to position [149, 0]
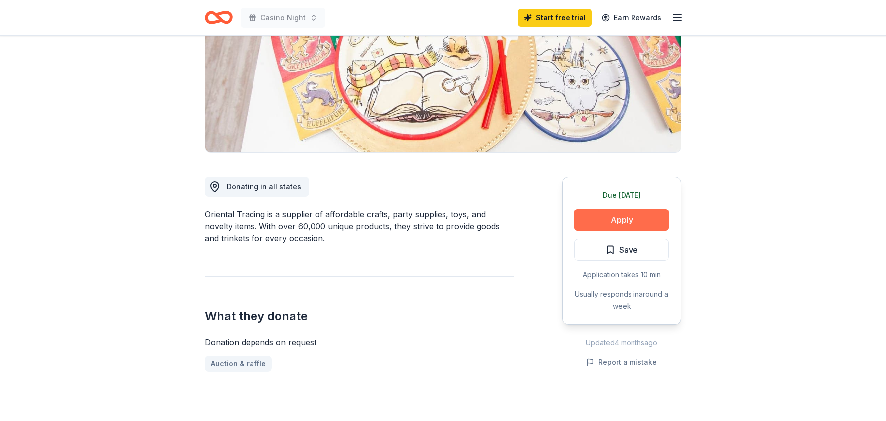
click at [601, 217] on button "Apply" at bounding box center [621, 220] width 94 height 22
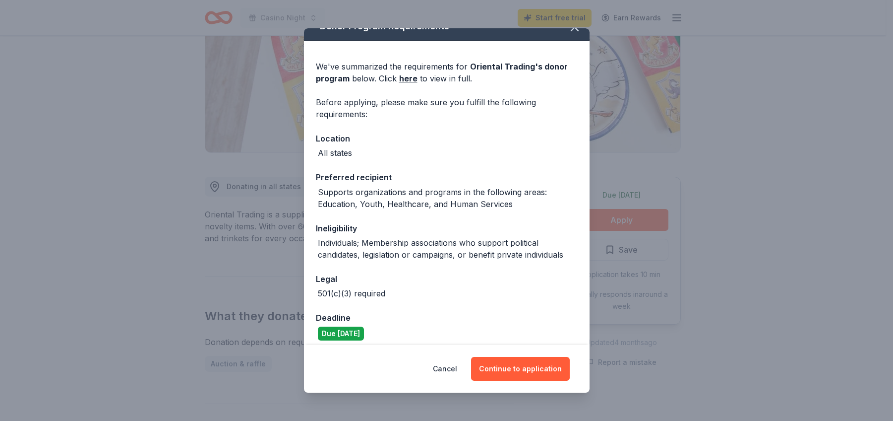
scroll to position [23, 0]
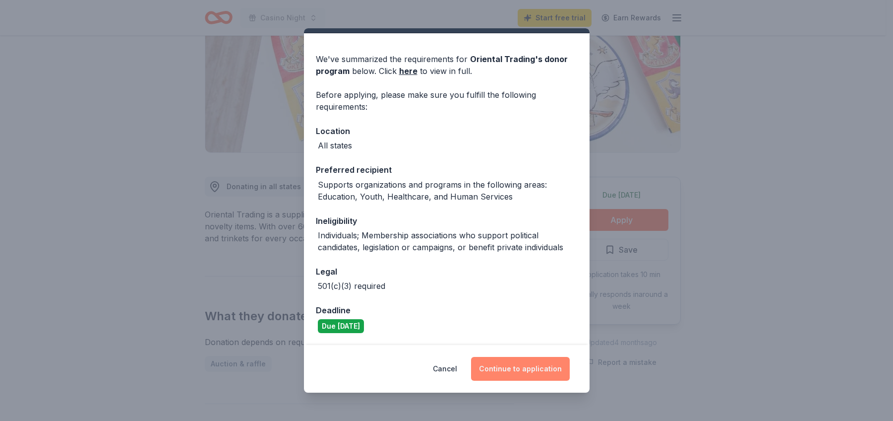
click at [513, 376] on button "Continue to application" at bounding box center [520, 369] width 99 height 24
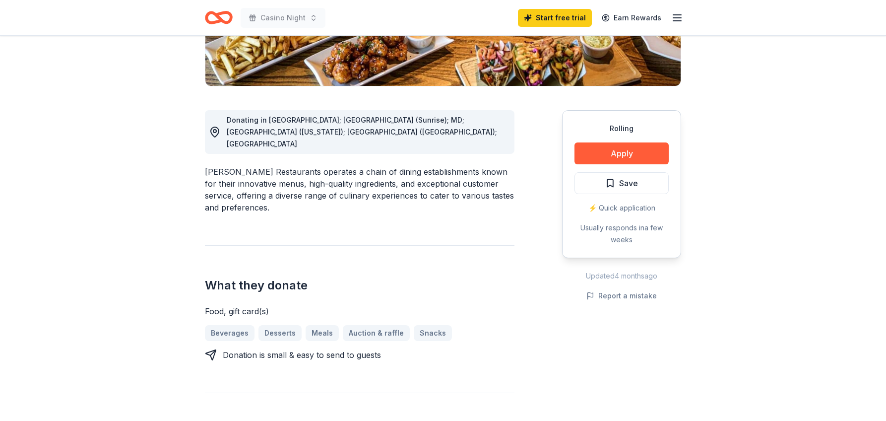
scroll to position [198, 0]
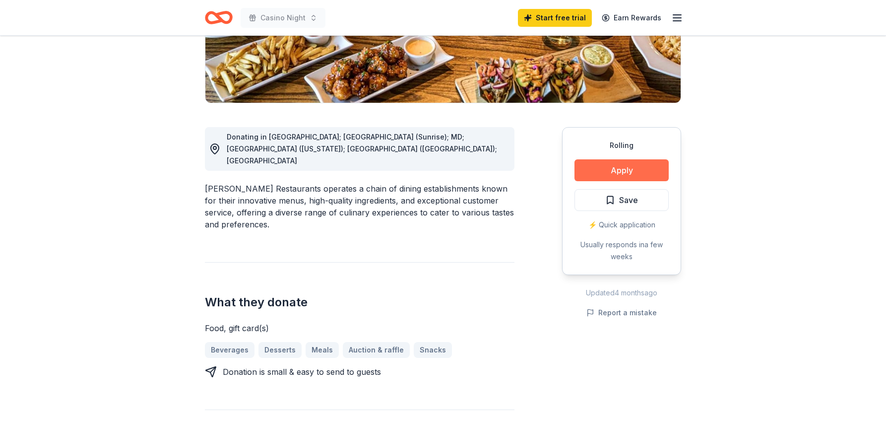
click at [628, 169] on button "Apply" at bounding box center [621, 170] width 94 height 22
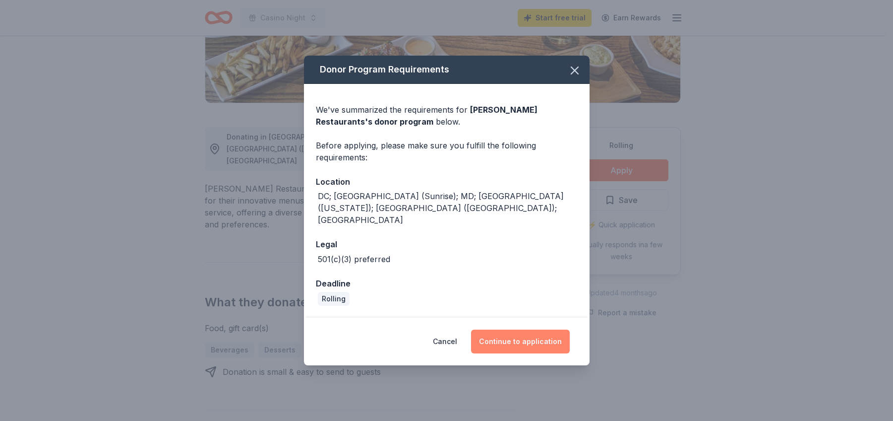
click at [517, 332] on button "Continue to application" at bounding box center [520, 341] width 99 height 24
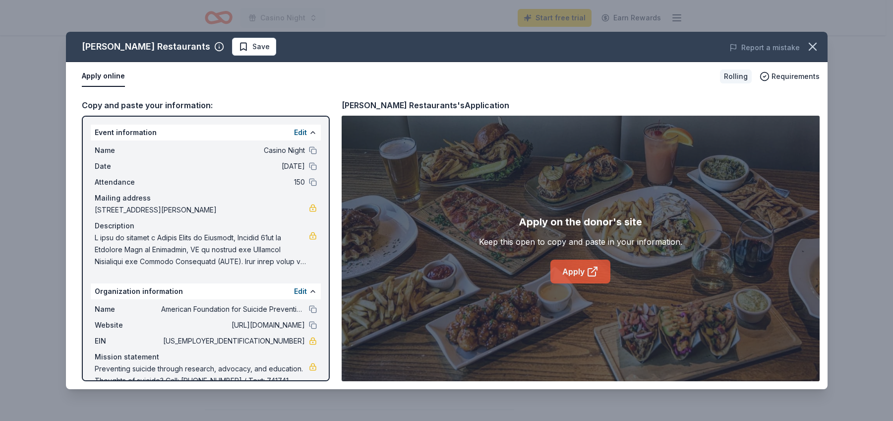
click at [589, 276] on icon at bounding box center [591, 271] width 7 height 7
click at [579, 270] on link "Apply" at bounding box center [580, 271] width 60 height 24
click at [809, 47] on icon "button" at bounding box center [813, 47] width 14 height 14
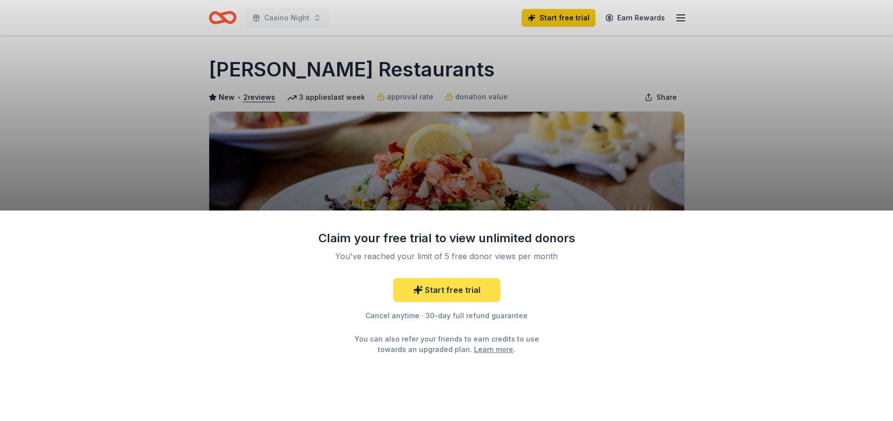
click at [440, 297] on link "Start free trial" at bounding box center [446, 290] width 107 height 24
click at [447, 289] on link "Start free trial" at bounding box center [446, 290] width 107 height 24
click at [446, 291] on link "Start free trial" at bounding box center [446, 290] width 107 height 24
click at [745, 111] on div "Claim your free trial to view unlimited donors You've reached your limit of 5 f…" at bounding box center [446, 210] width 893 height 421
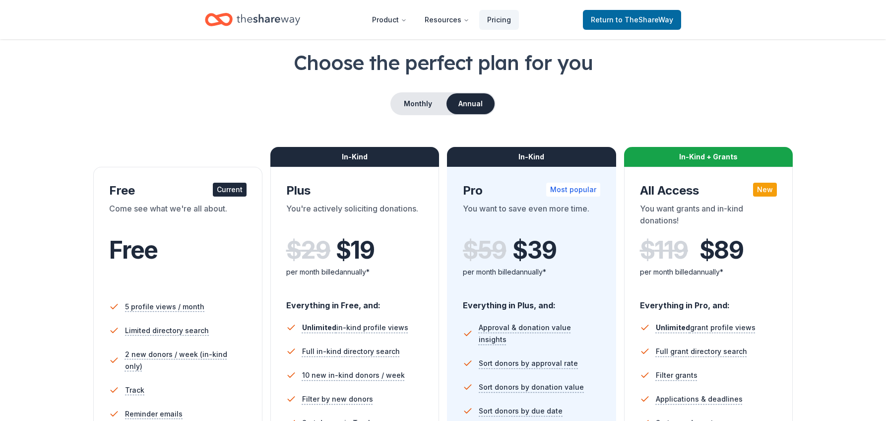
scroll to position [99, 0]
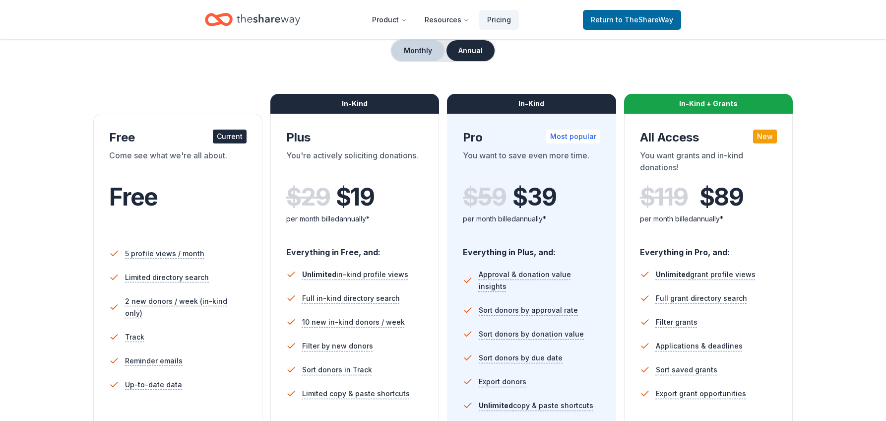
click at [415, 54] on button "Monthly" at bounding box center [417, 50] width 53 height 21
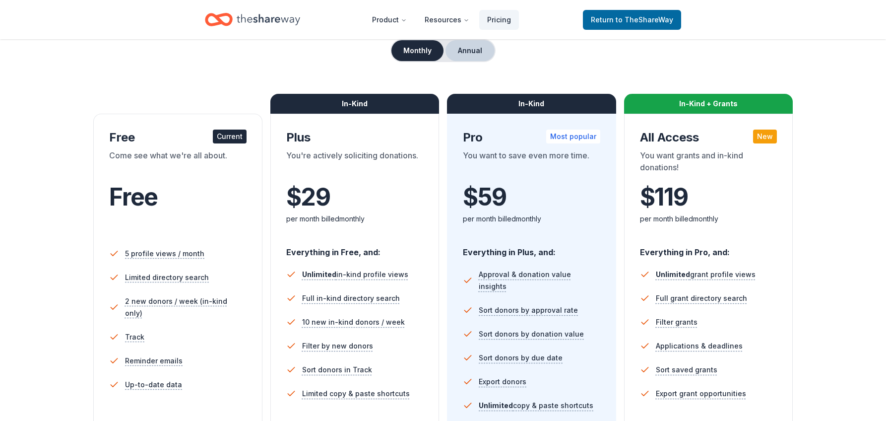
click at [477, 47] on button "Annual" at bounding box center [469, 50] width 49 height 21
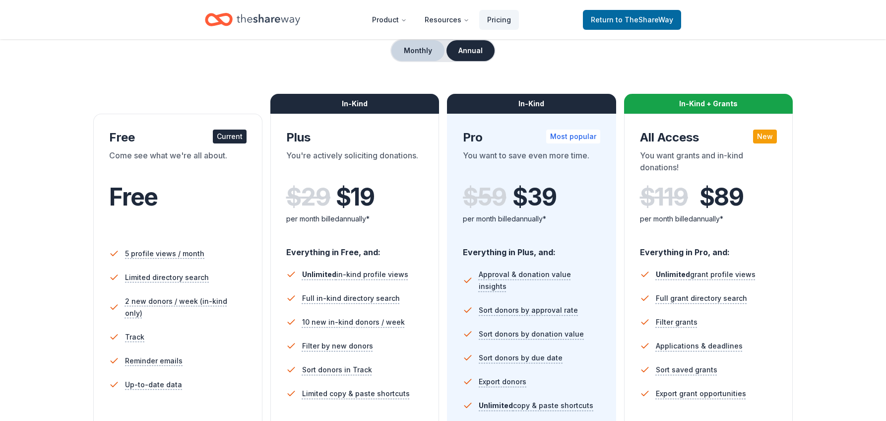
click at [416, 52] on button "Monthly" at bounding box center [417, 50] width 53 height 21
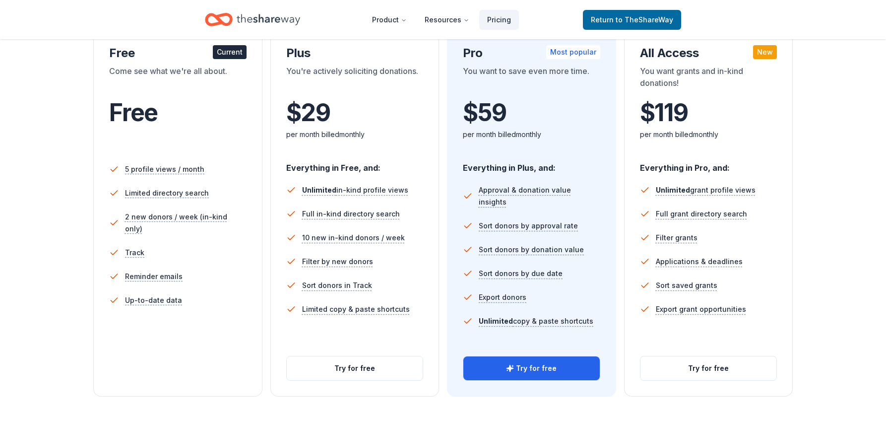
scroll to position [198, 0]
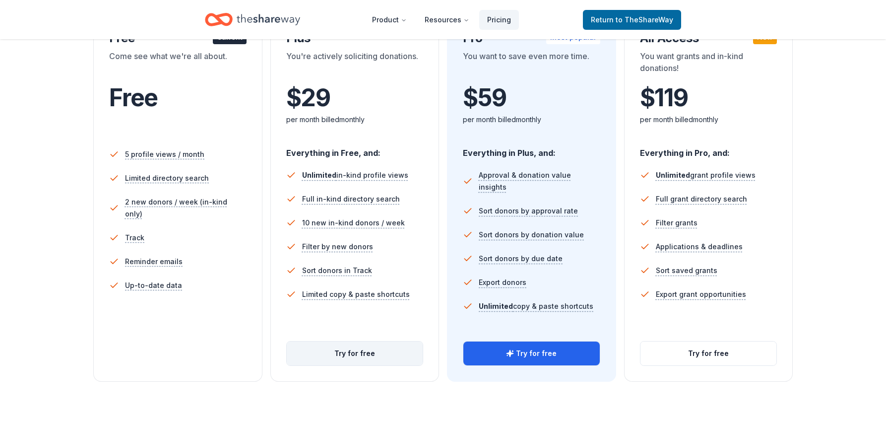
click at [337, 358] on button "Try for free" at bounding box center [355, 353] width 136 height 24
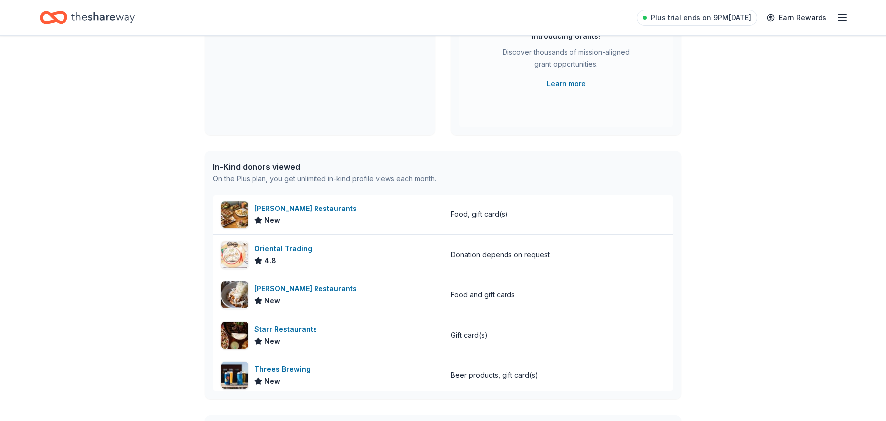
scroll to position [149, 0]
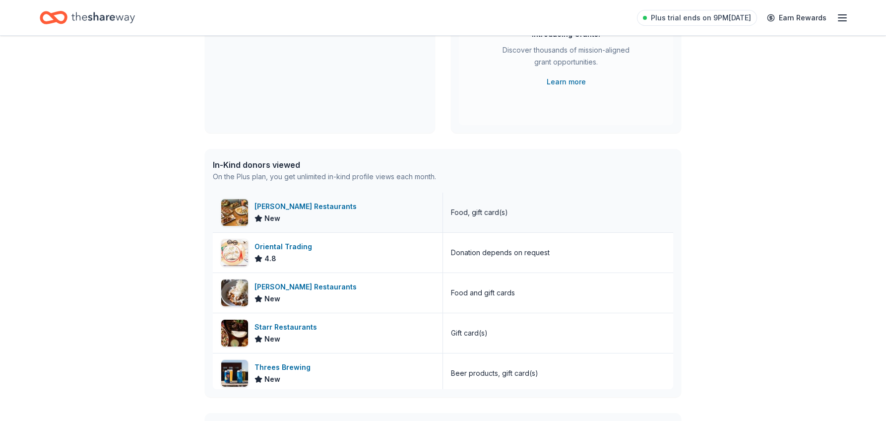
click at [307, 203] on div "[PERSON_NAME] Restaurants" at bounding box center [307, 206] width 106 height 12
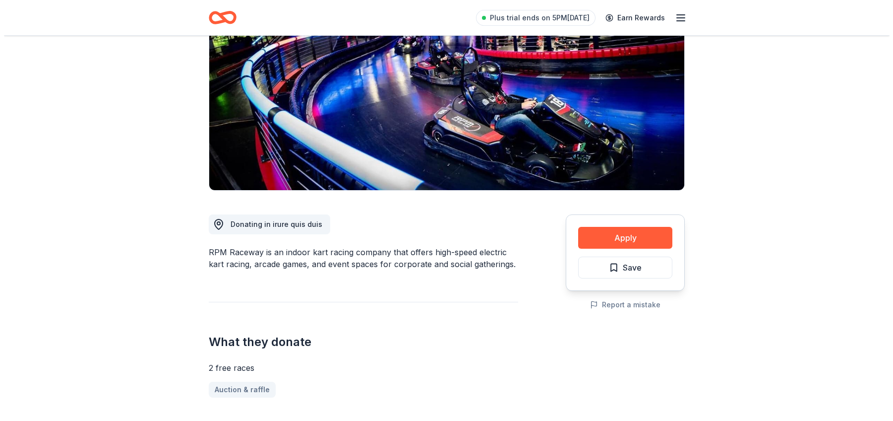
scroll to position [149, 0]
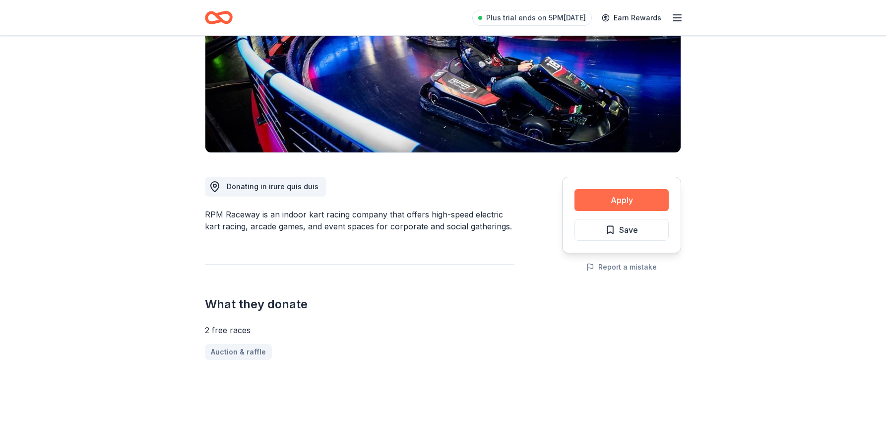
click at [606, 199] on button "Apply" at bounding box center [621, 200] width 94 height 22
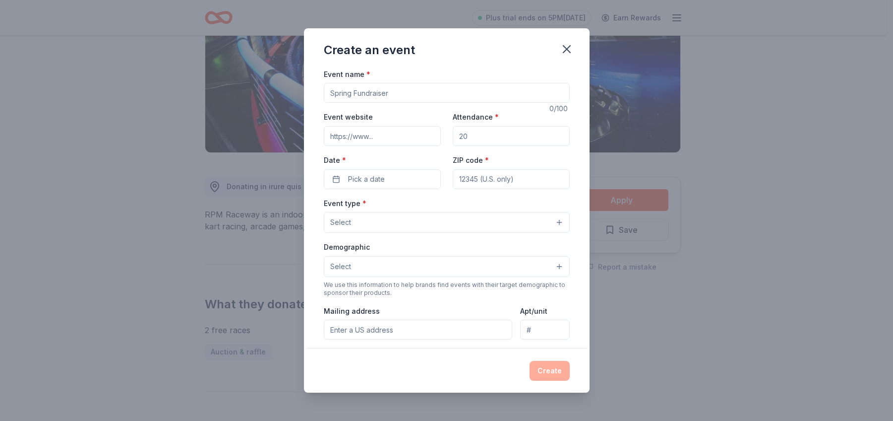
click at [444, 91] on input "Event name *" at bounding box center [447, 93] width 246 height 20
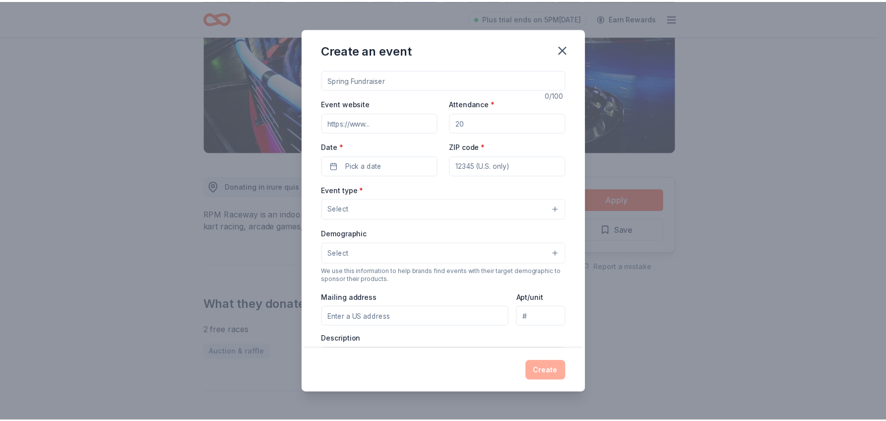
scroll to position [0, 0]
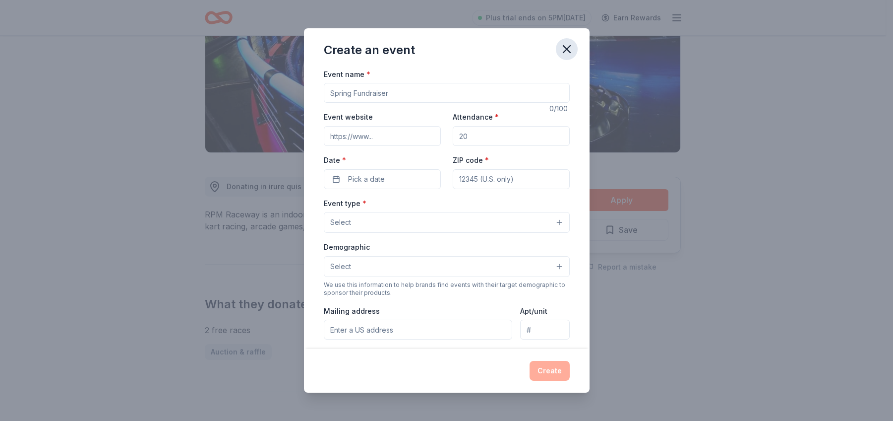
click at [565, 46] on icon "button" at bounding box center [567, 49] width 14 height 14
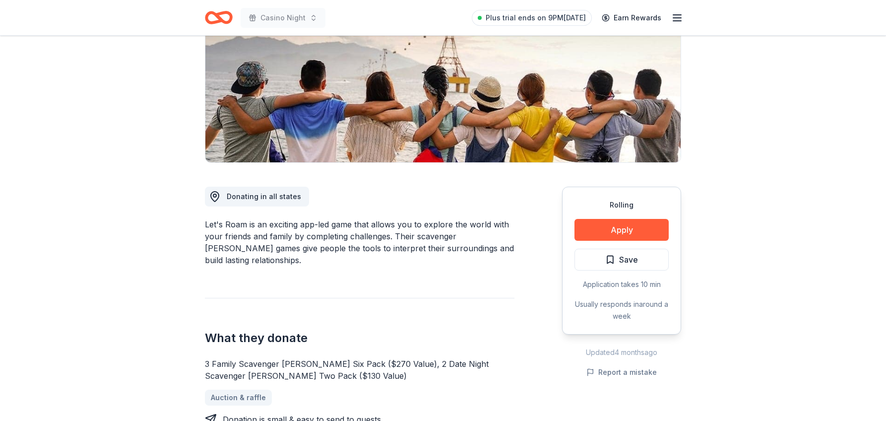
scroll to position [149, 0]
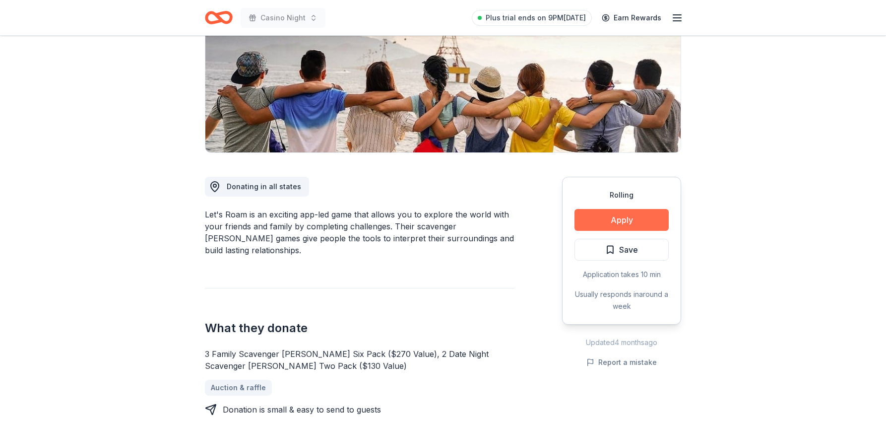
click at [624, 219] on button "Apply" at bounding box center [621, 220] width 94 height 22
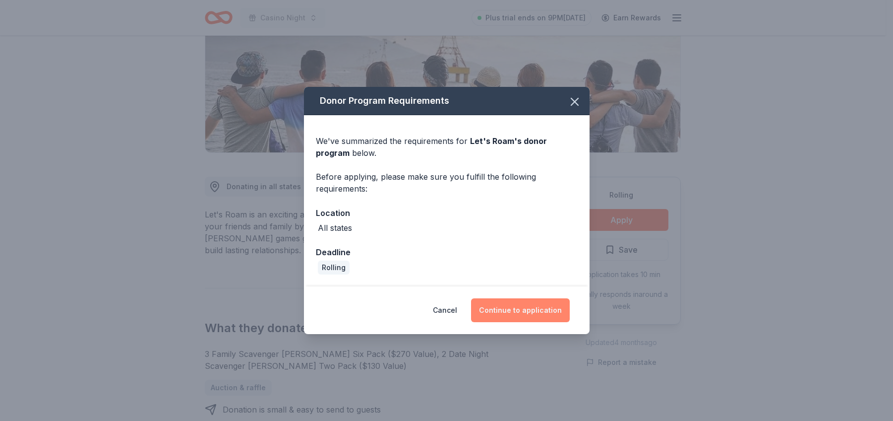
click at [545, 306] on button "Continue to application" at bounding box center [520, 310] width 99 height 24
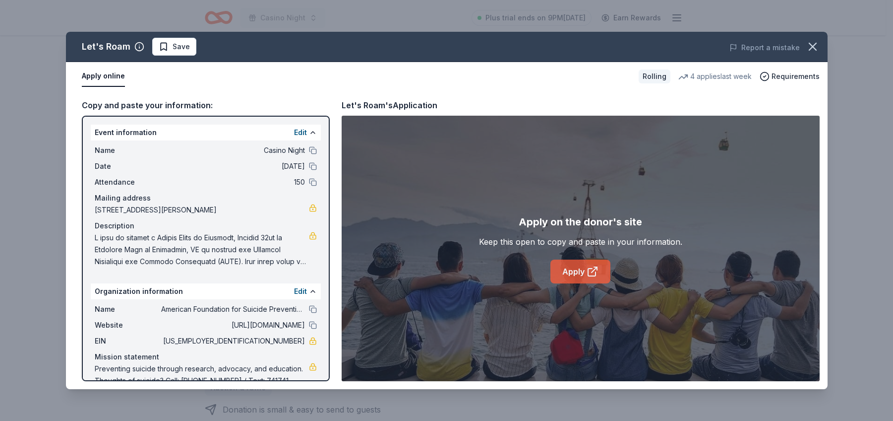
click at [576, 268] on link "Apply" at bounding box center [580, 271] width 60 height 24
click at [309, 308] on button at bounding box center [313, 309] width 8 height 8
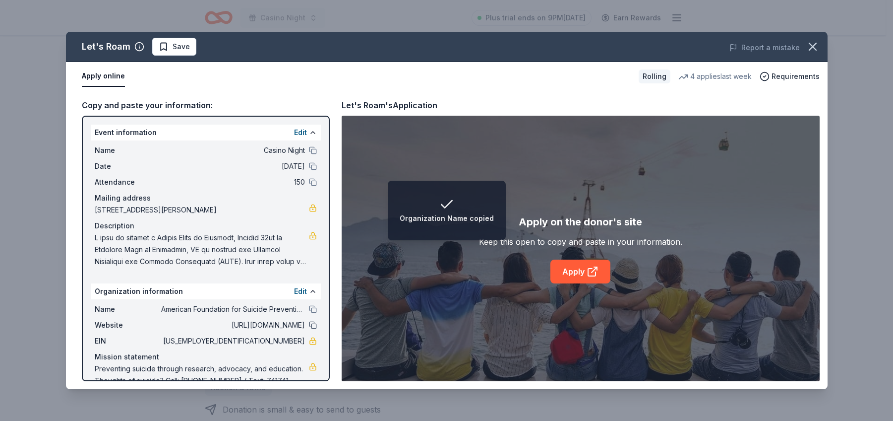
click at [309, 325] on button at bounding box center [313, 325] width 8 height 8
click at [309, 165] on button at bounding box center [313, 166] width 8 height 8
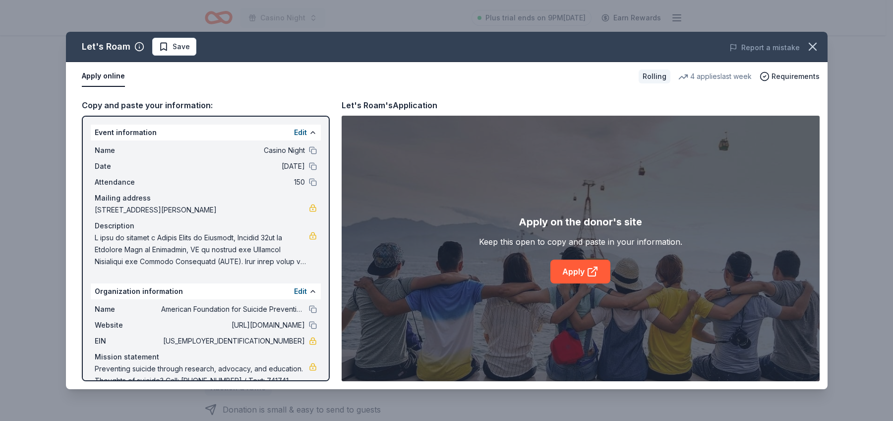
click at [868, 44] on div "Let's Roam Save Report a mistake Apply online Rolling 4 applies last week Requi…" at bounding box center [446, 210] width 893 height 421
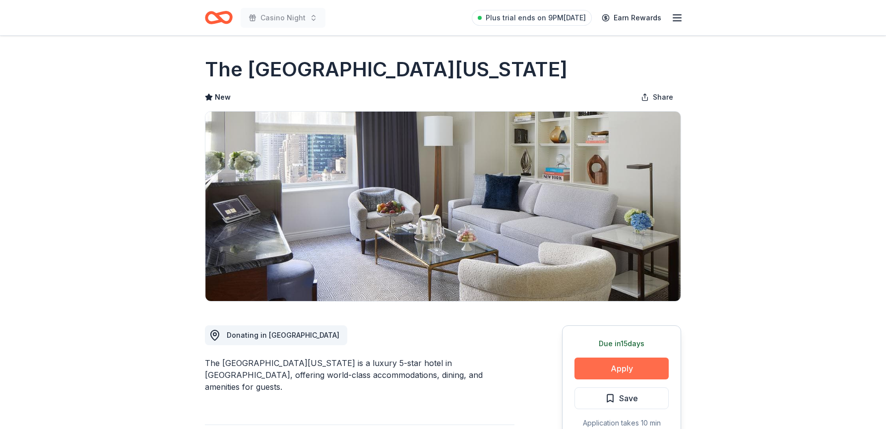
click at [608, 365] on button "Apply" at bounding box center [621, 369] width 94 height 22
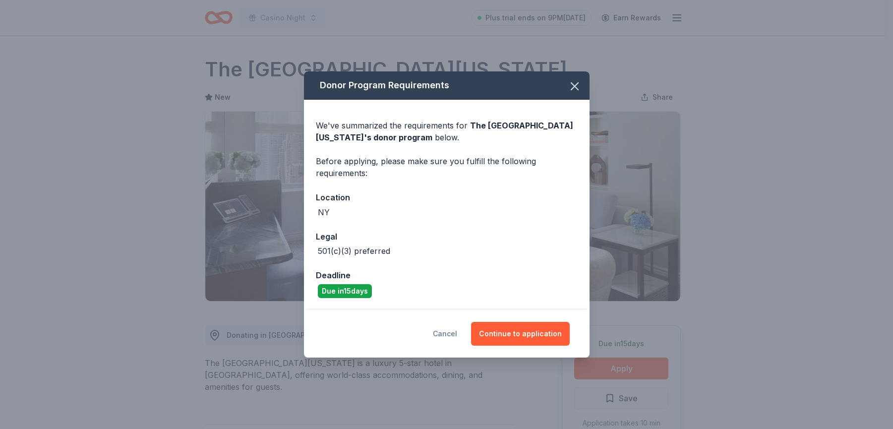
click at [452, 337] on button "Cancel" at bounding box center [445, 334] width 24 height 24
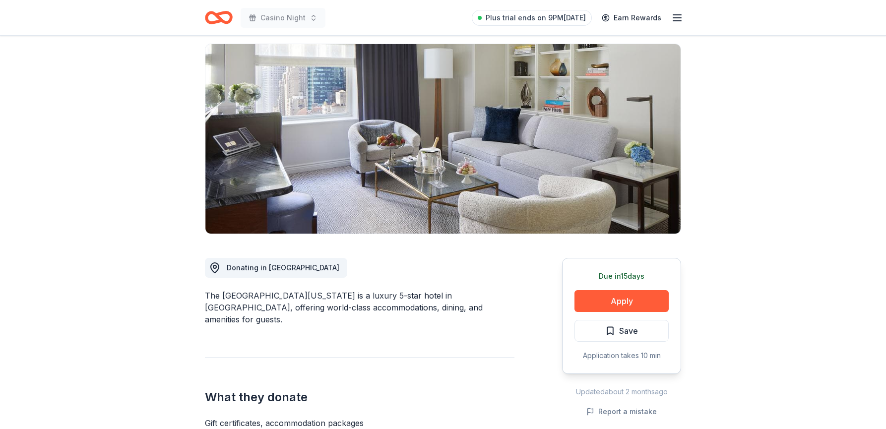
scroll to position [50, 0]
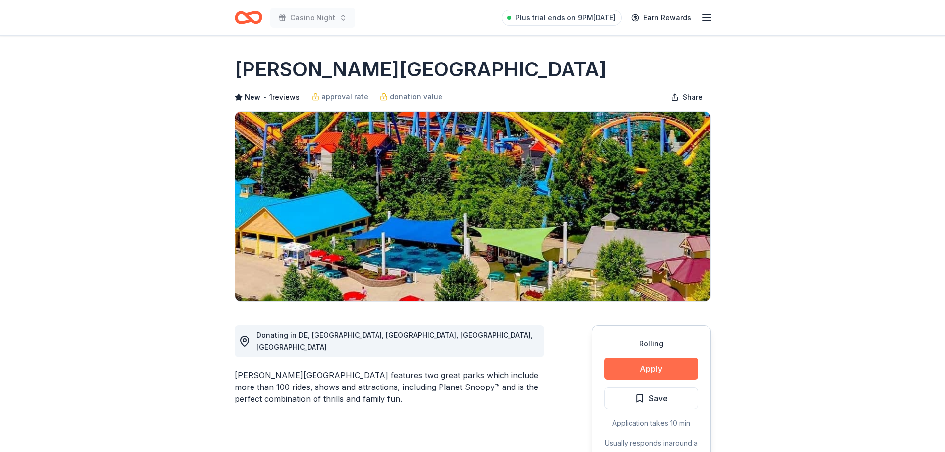
click at [631, 365] on button "Apply" at bounding box center [651, 369] width 94 height 22
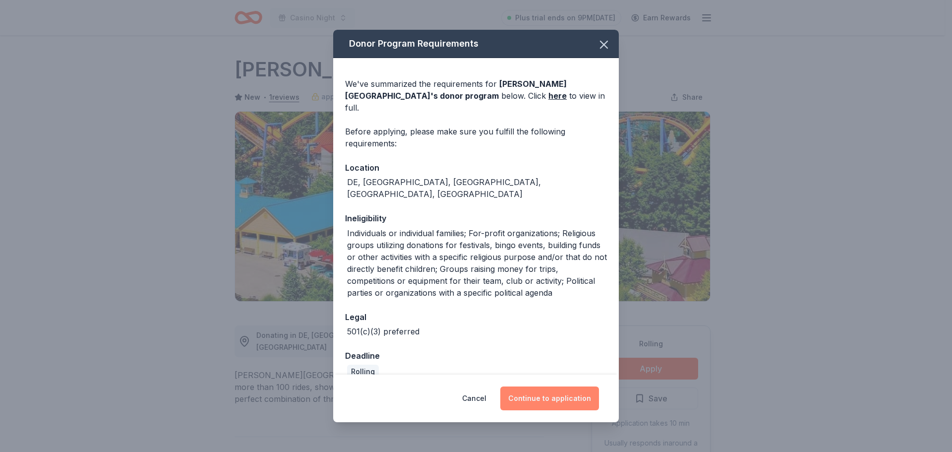
click at [541, 398] on button "Continue to application" at bounding box center [549, 398] width 99 height 24
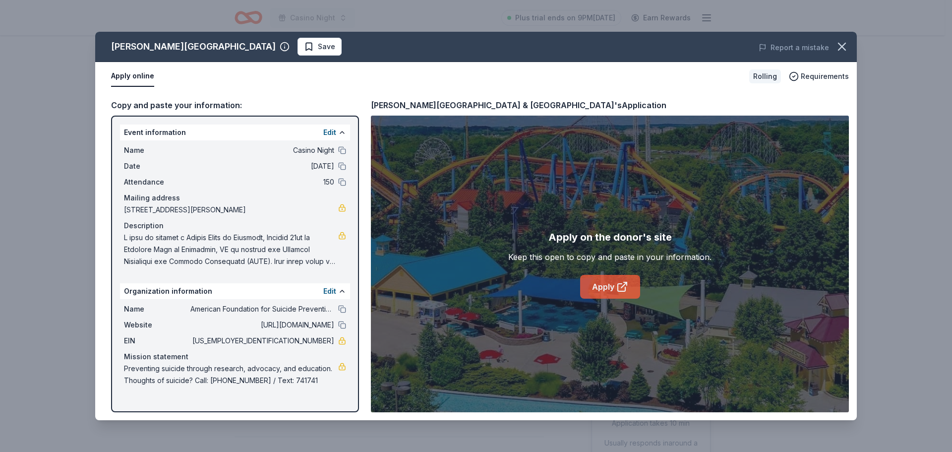
click at [604, 286] on link "Apply" at bounding box center [610, 287] width 60 height 24
click at [342, 341] on link at bounding box center [342, 341] width 8 height 8
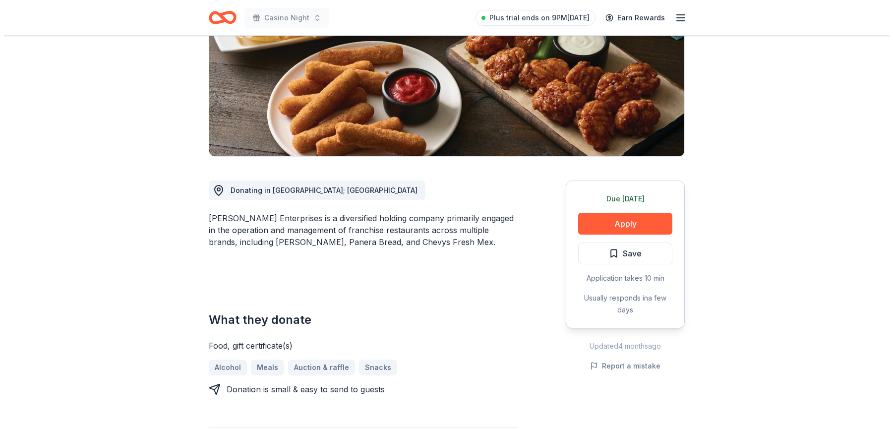
scroll to position [198, 0]
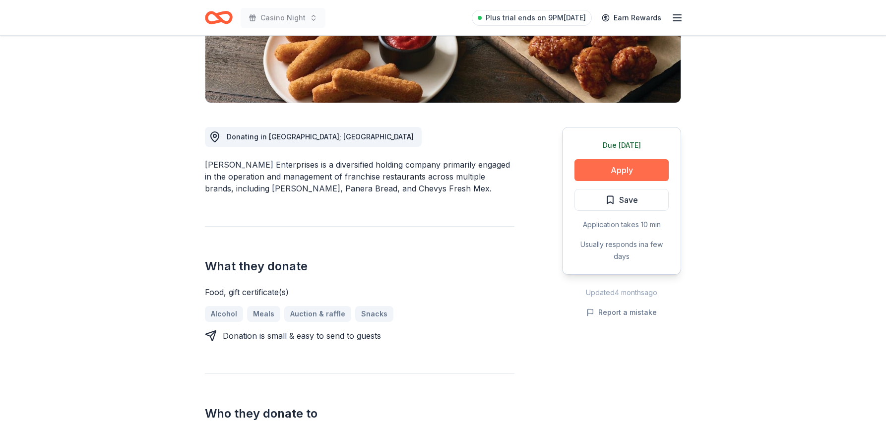
click at [613, 165] on button "Apply" at bounding box center [621, 170] width 94 height 22
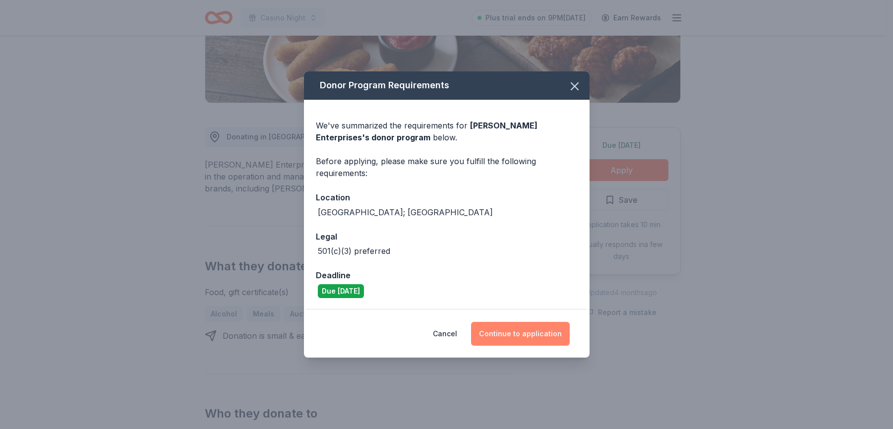
click at [522, 334] on button "Continue to application" at bounding box center [520, 334] width 99 height 24
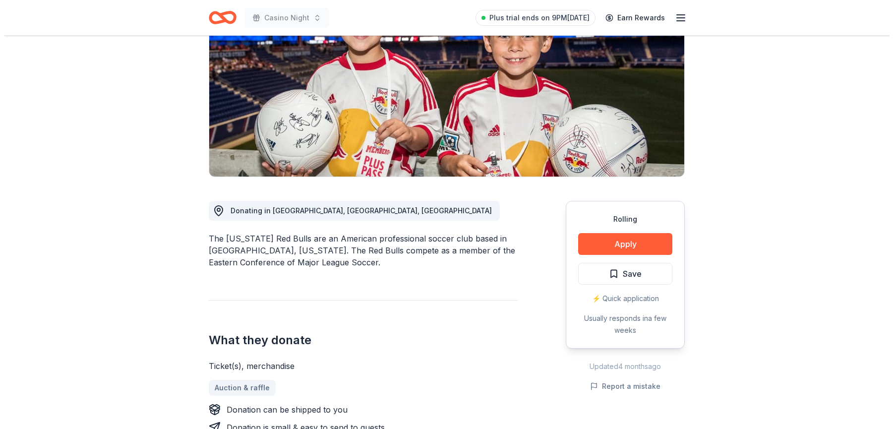
scroll to position [149, 0]
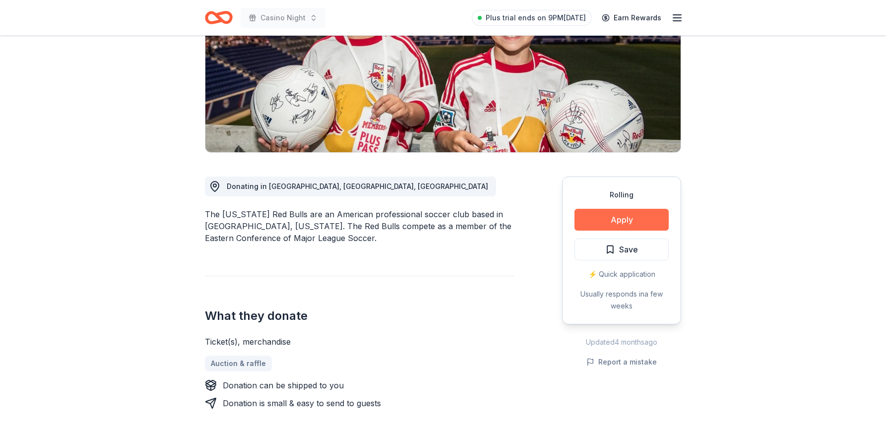
click at [628, 221] on button "Apply" at bounding box center [621, 220] width 94 height 22
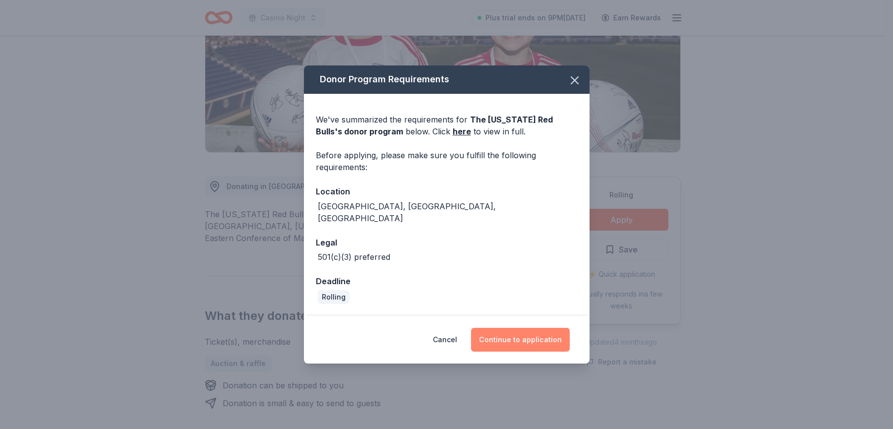
click at [502, 330] on button "Continue to application" at bounding box center [520, 340] width 99 height 24
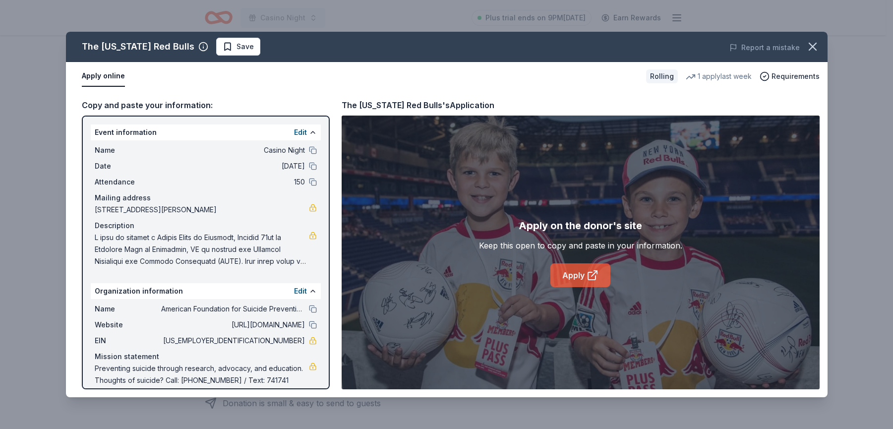
click at [584, 282] on link "Apply" at bounding box center [580, 275] width 60 height 24
click at [309, 307] on button at bounding box center [313, 309] width 8 height 8
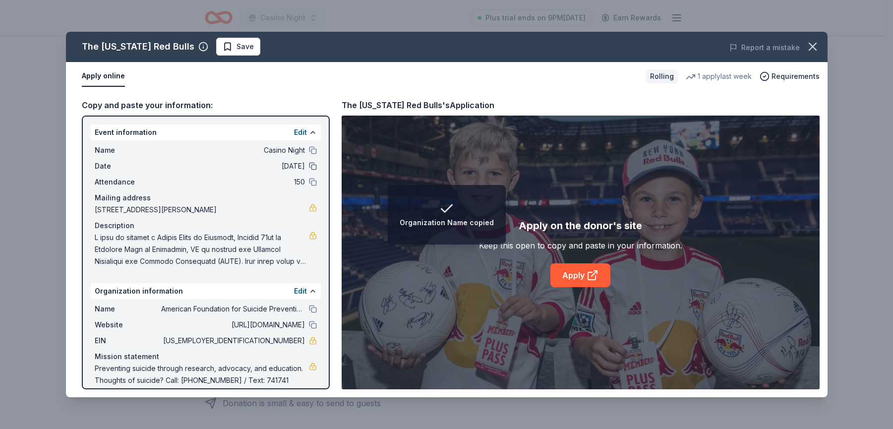
click at [309, 165] on button at bounding box center [313, 166] width 8 height 8
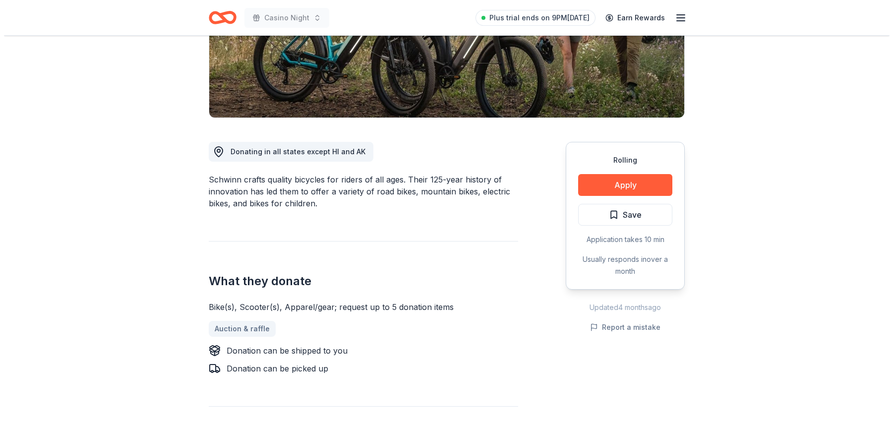
scroll to position [198, 0]
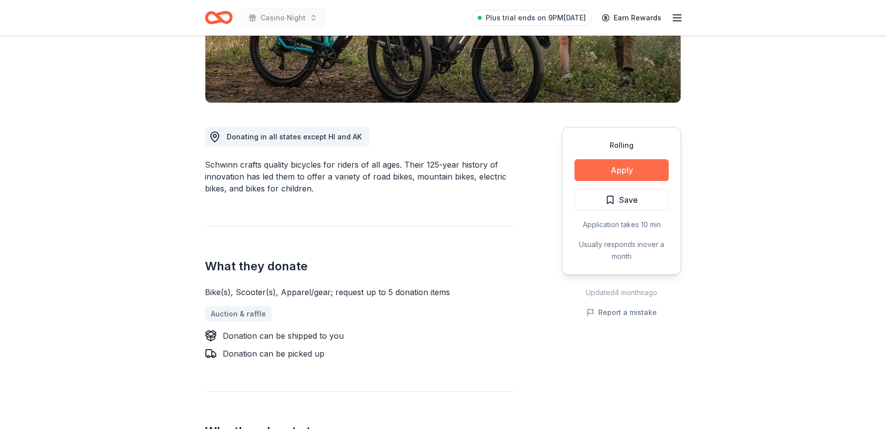
click at [639, 172] on button "Apply" at bounding box center [621, 170] width 94 height 22
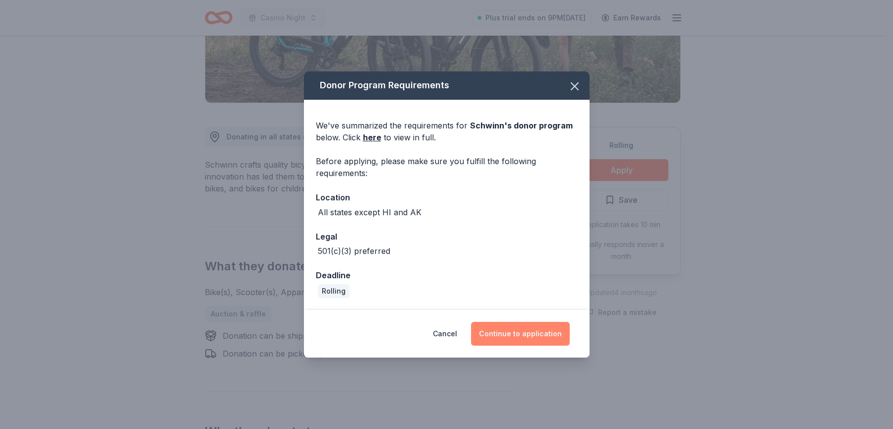
click at [528, 339] on button "Continue to application" at bounding box center [520, 334] width 99 height 24
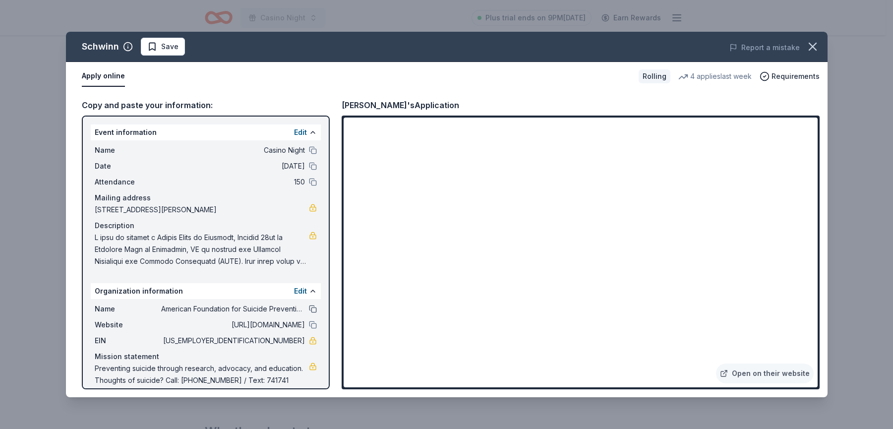
click at [303, 307] on div "Name American Foundation for Suicide Prevention" at bounding box center [206, 309] width 222 height 12
click at [309, 307] on button at bounding box center [313, 309] width 8 height 8
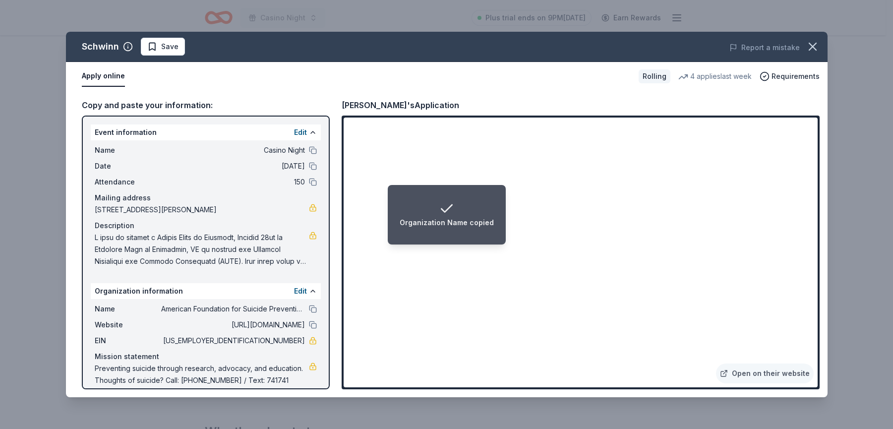
click at [486, 228] on div "Organization Name copied" at bounding box center [447, 223] width 94 height 12
click at [300, 307] on div "Name American Foundation for Suicide Prevention" at bounding box center [206, 309] width 222 height 12
click at [309, 307] on button at bounding box center [313, 309] width 8 height 8
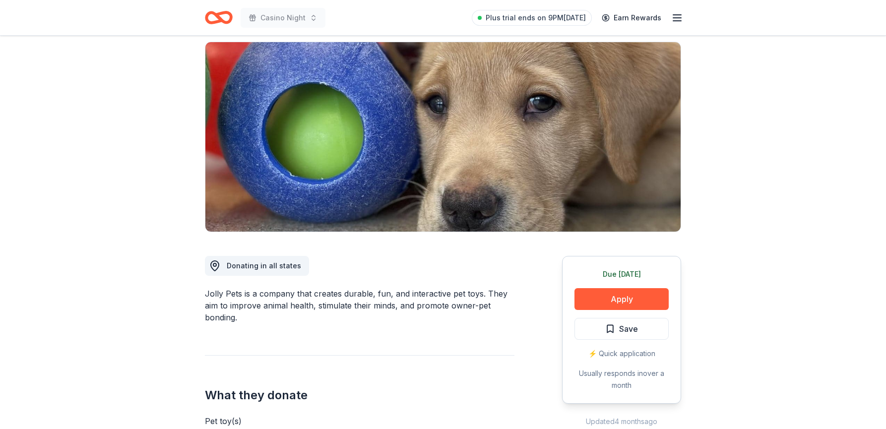
scroll to position [50, 0]
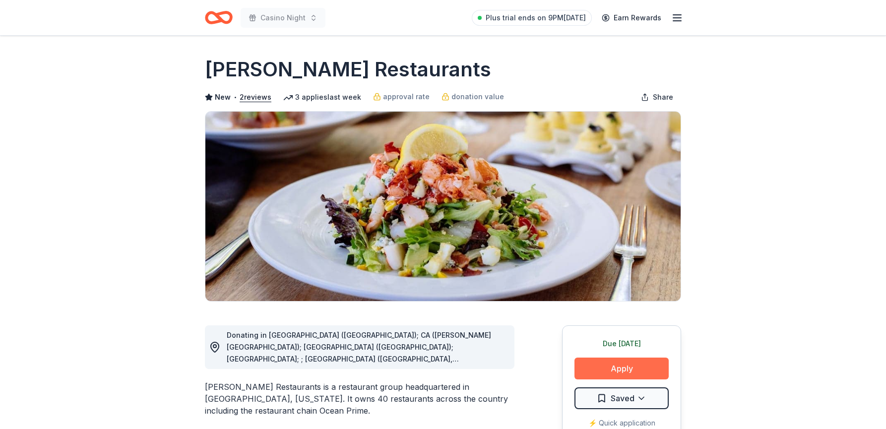
click at [626, 366] on button "Apply" at bounding box center [621, 369] width 94 height 22
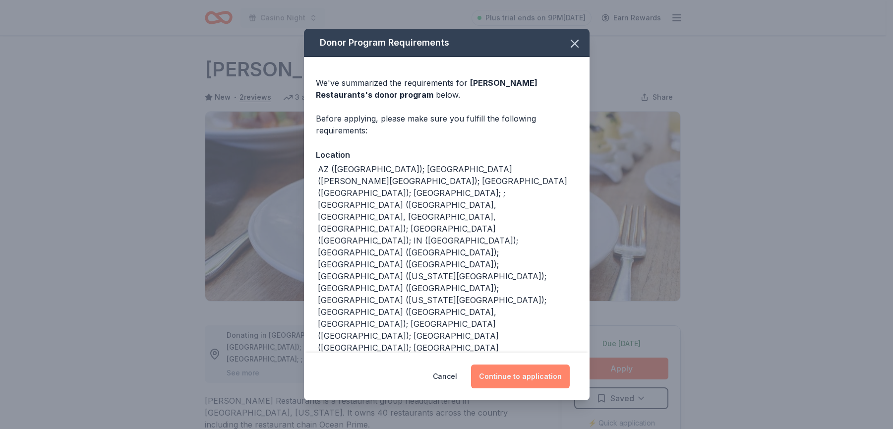
click at [527, 374] on button "Continue to application" at bounding box center [520, 377] width 99 height 24
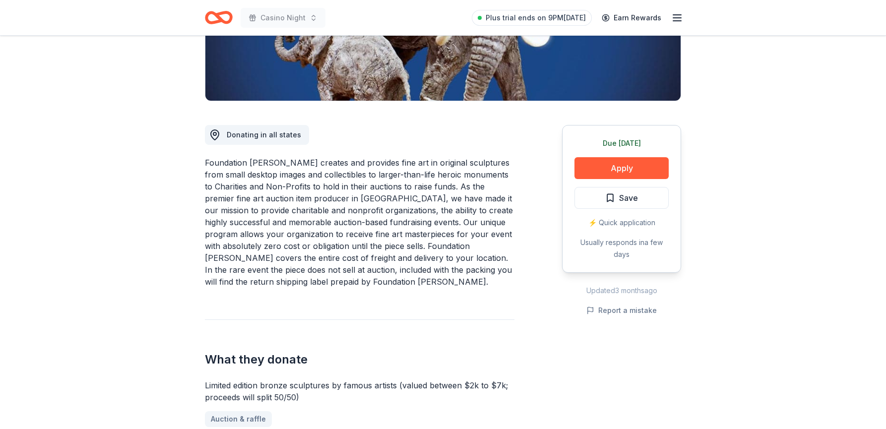
scroll to position [198, 0]
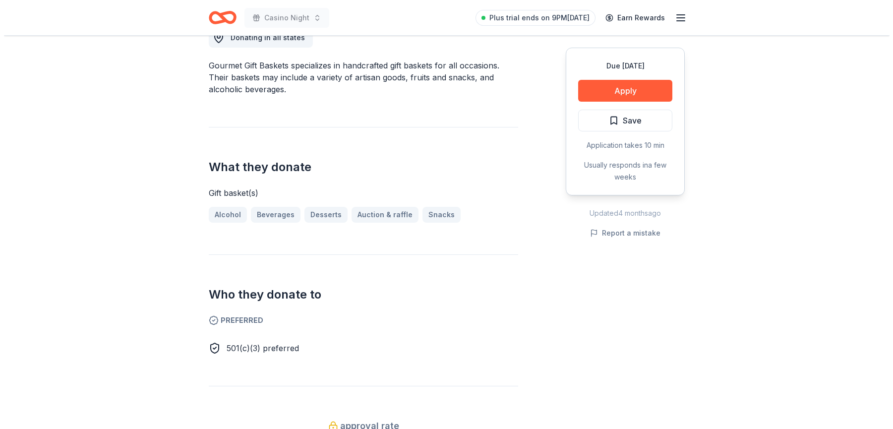
scroll to position [248, 0]
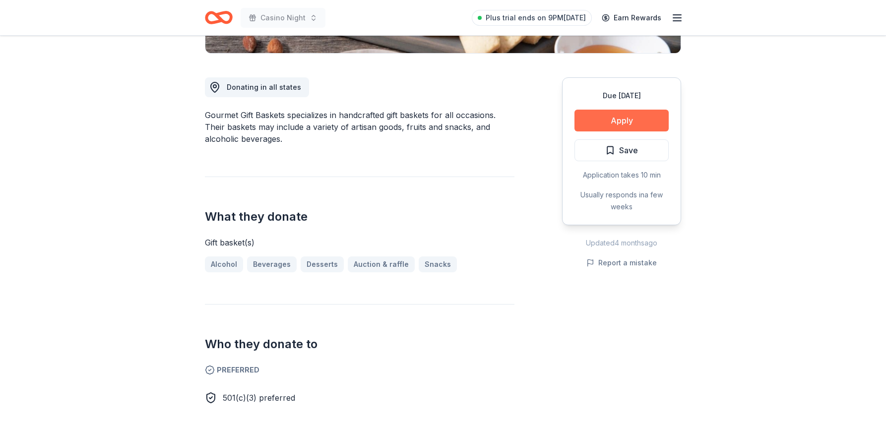
click at [616, 114] on button "Apply" at bounding box center [621, 121] width 94 height 22
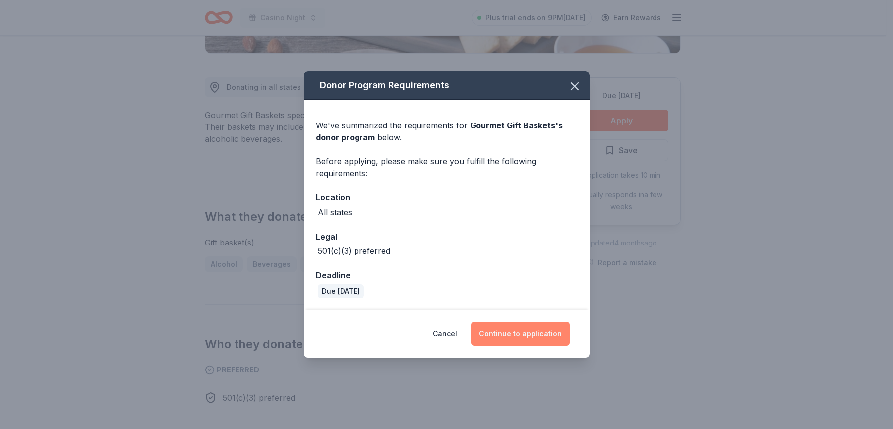
click at [542, 332] on button "Continue to application" at bounding box center [520, 334] width 99 height 24
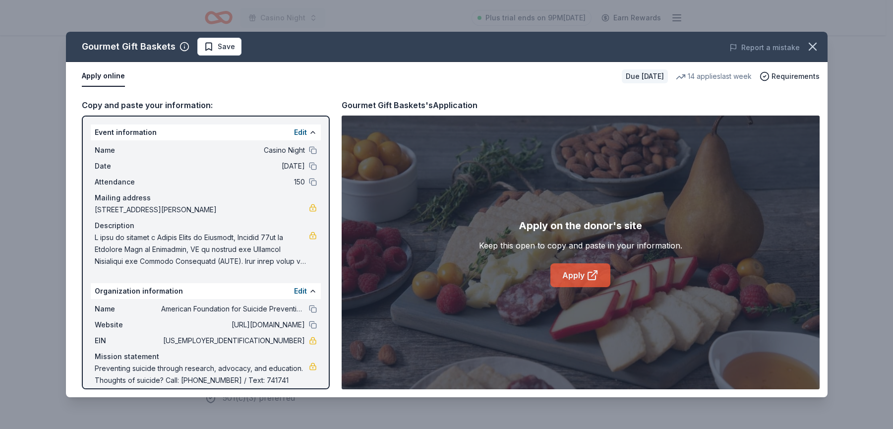
click at [586, 280] on link "Apply" at bounding box center [580, 275] width 60 height 24
